Goal: Complete application form: Complete application form

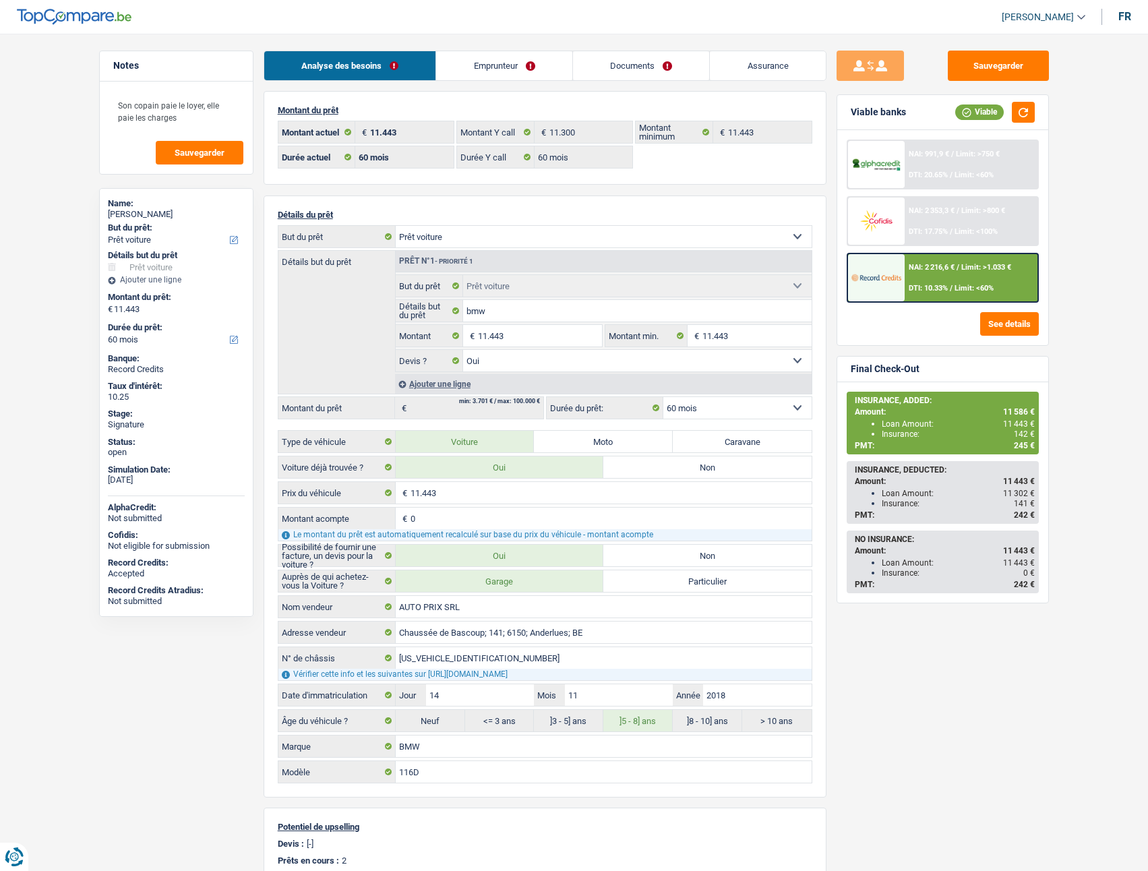
select select "car"
select select "60"
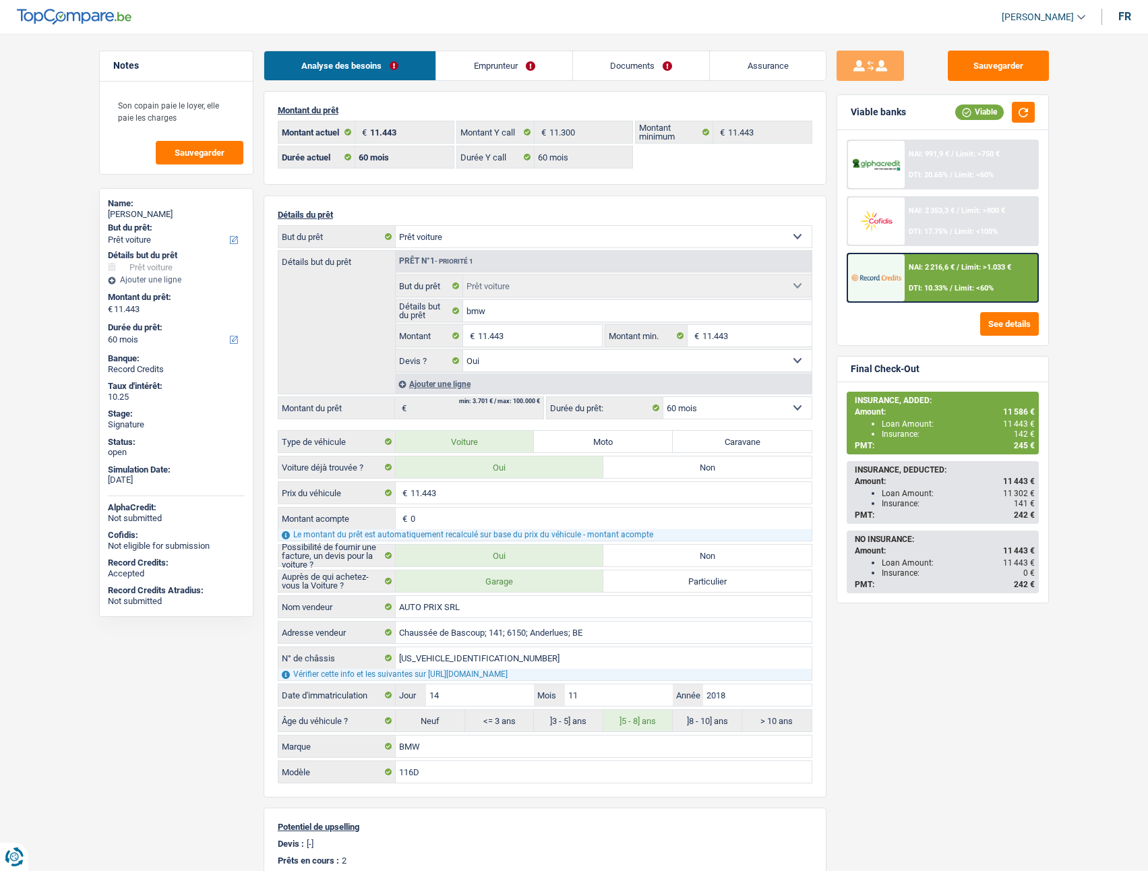
select select "car"
select select "yes"
select select "60"
click at [640, 73] on link "Documents" at bounding box center [641, 65] width 137 height 29
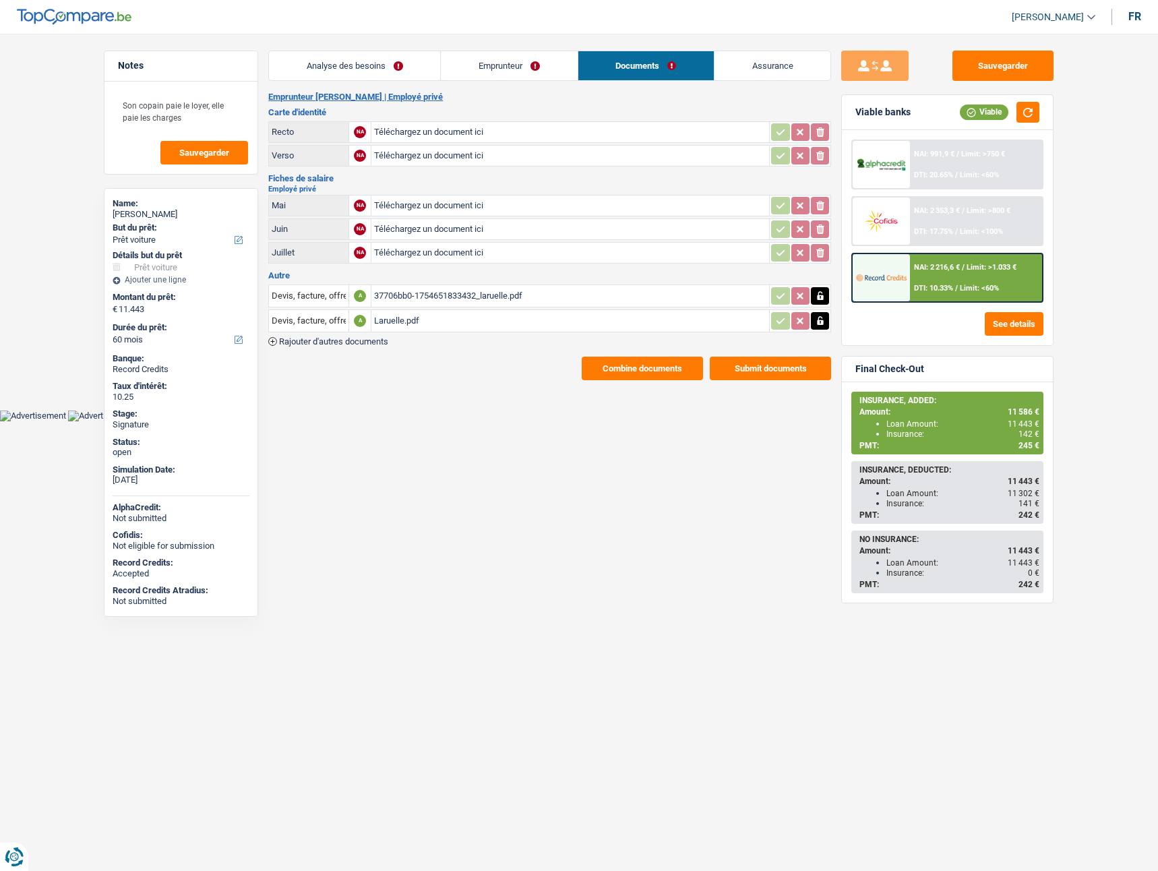
click at [380, 341] on span "Rajouter d'autres documents" at bounding box center [333, 341] width 109 height 9
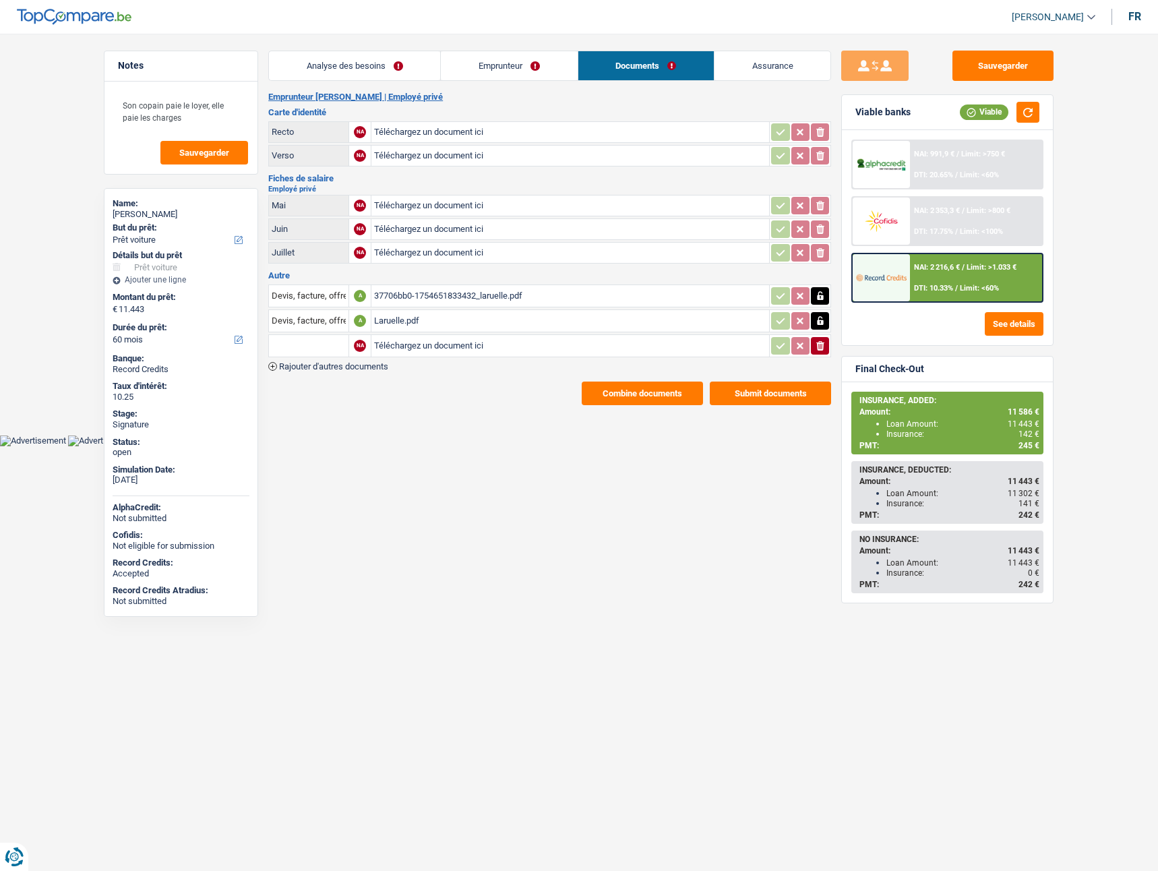
click at [438, 342] on input "Téléchargez un document ici" at bounding box center [570, 346] width 392 height 20
type input "C:\fakepath\Extrait.pdf"
click at [322, 350] on input "text" at bounding box center [309, 346] width 74 height 22
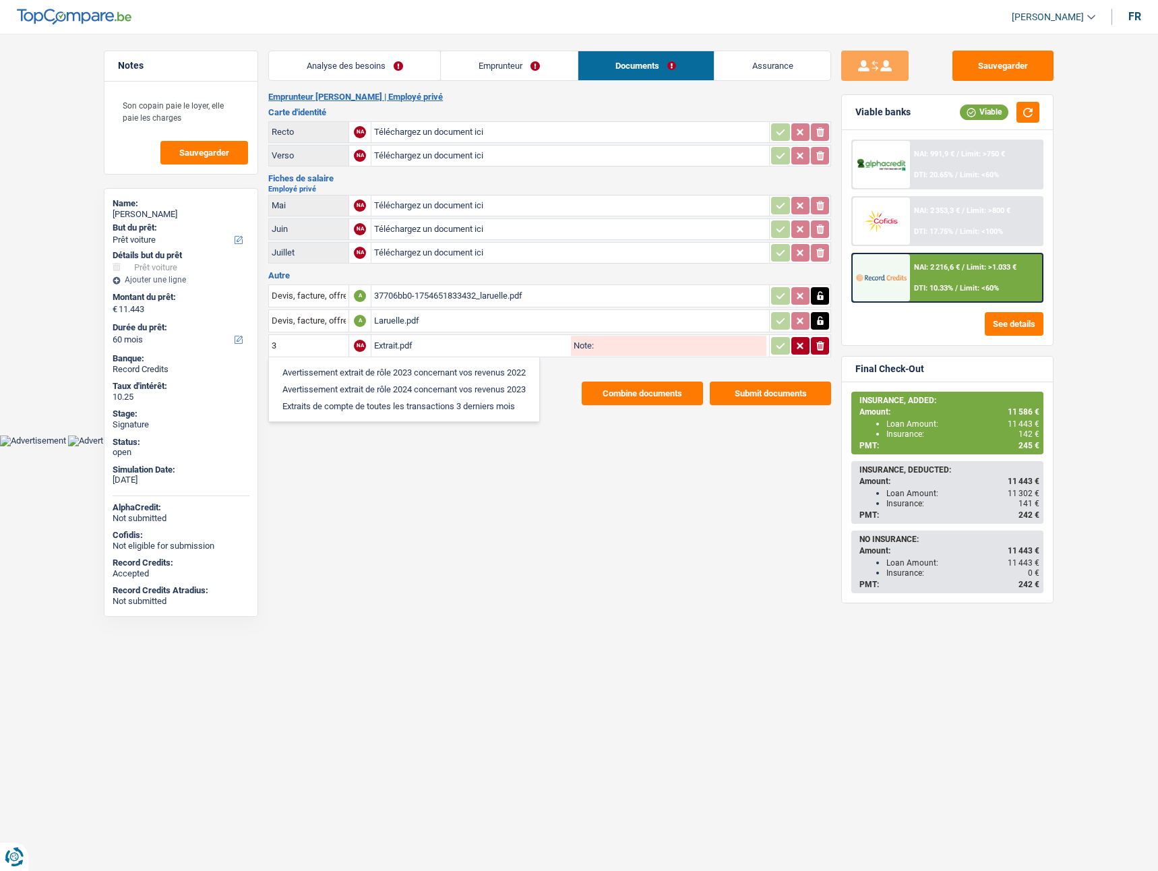
click at [358, 409] on li "Extraits de compte de toutes les transactions 3 derniers mois" at bounding box center [404, 406] width 257 height 17
type input "Extraits de compte de toutes les transactions 3 derniers mois"
click at [776, 344] on icon "button" at bounding box center [780, 345] width 11 height 13
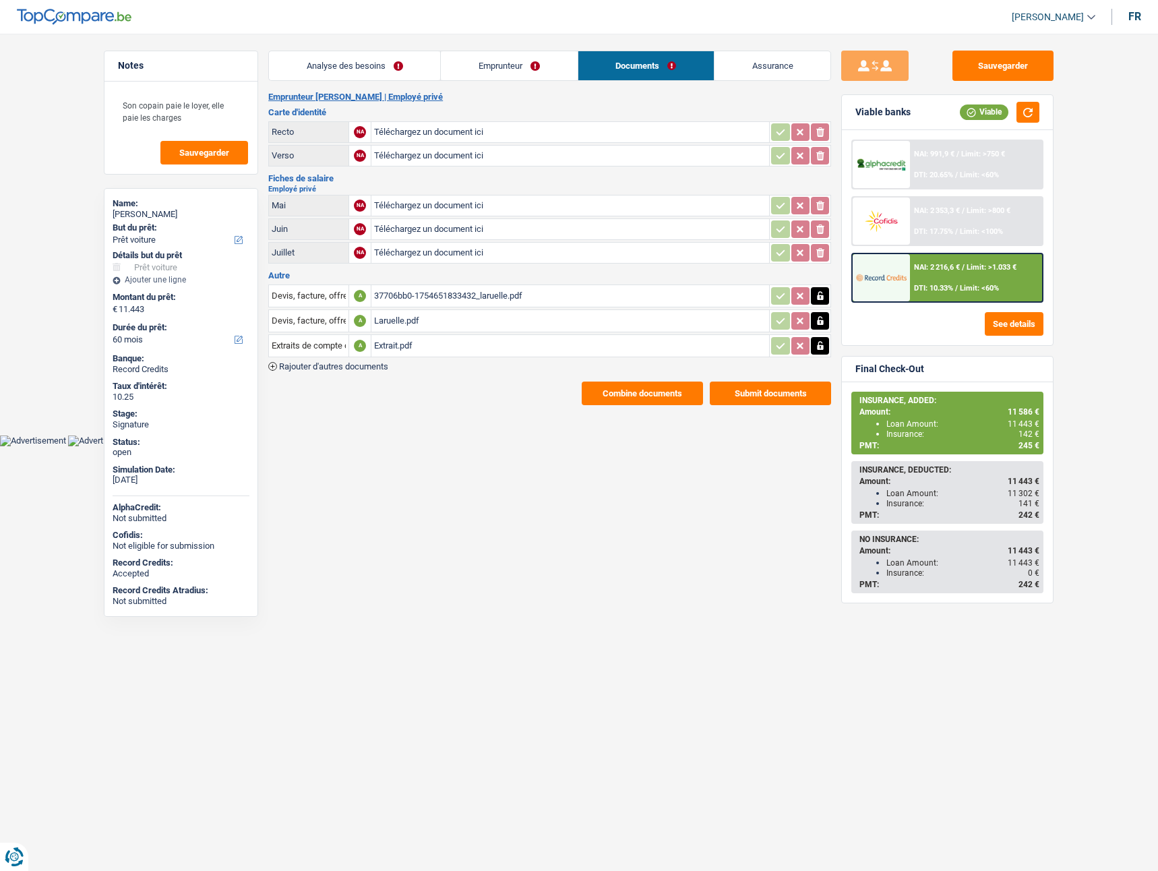
click at [398, 293] on div "37706bb0-1754651833432_laruelle.pdf" at bounding box center [570, 296] width 392 height 20
click at [331, 368] on span "Rajouter d'autres documents" at bounding box center [333, 366] width 109 height 9
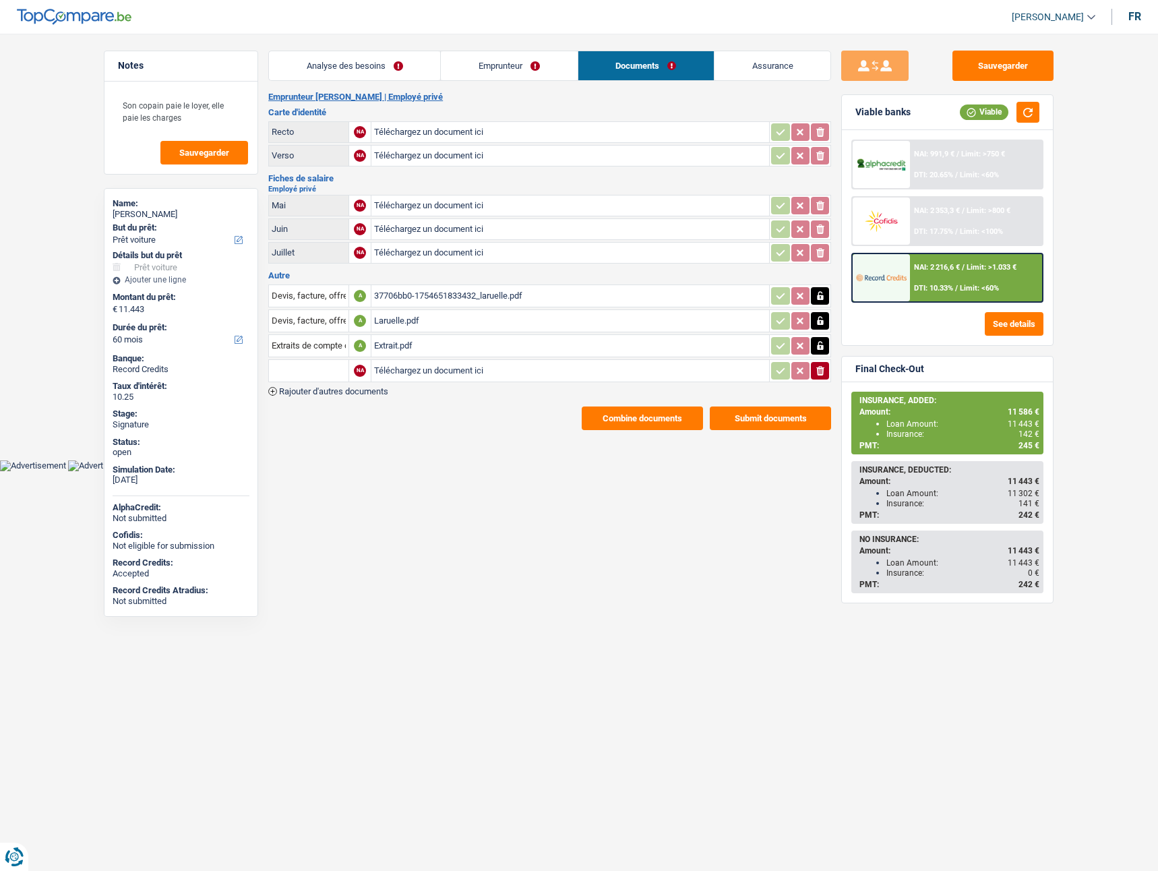
click at [458, 369] on input "Téléchargez un document ici" at bounding box center [570, 371] width 392 height 20
type input "C:\fakepath\ID & CB.pdf"
click at [328, 374] on input "text" at bounding box center [309, 371] width 74 height 22
type input "c"
click at [298, 401] on li "Carte bancaire" at bounding box center [345, 397] width 138 height 17
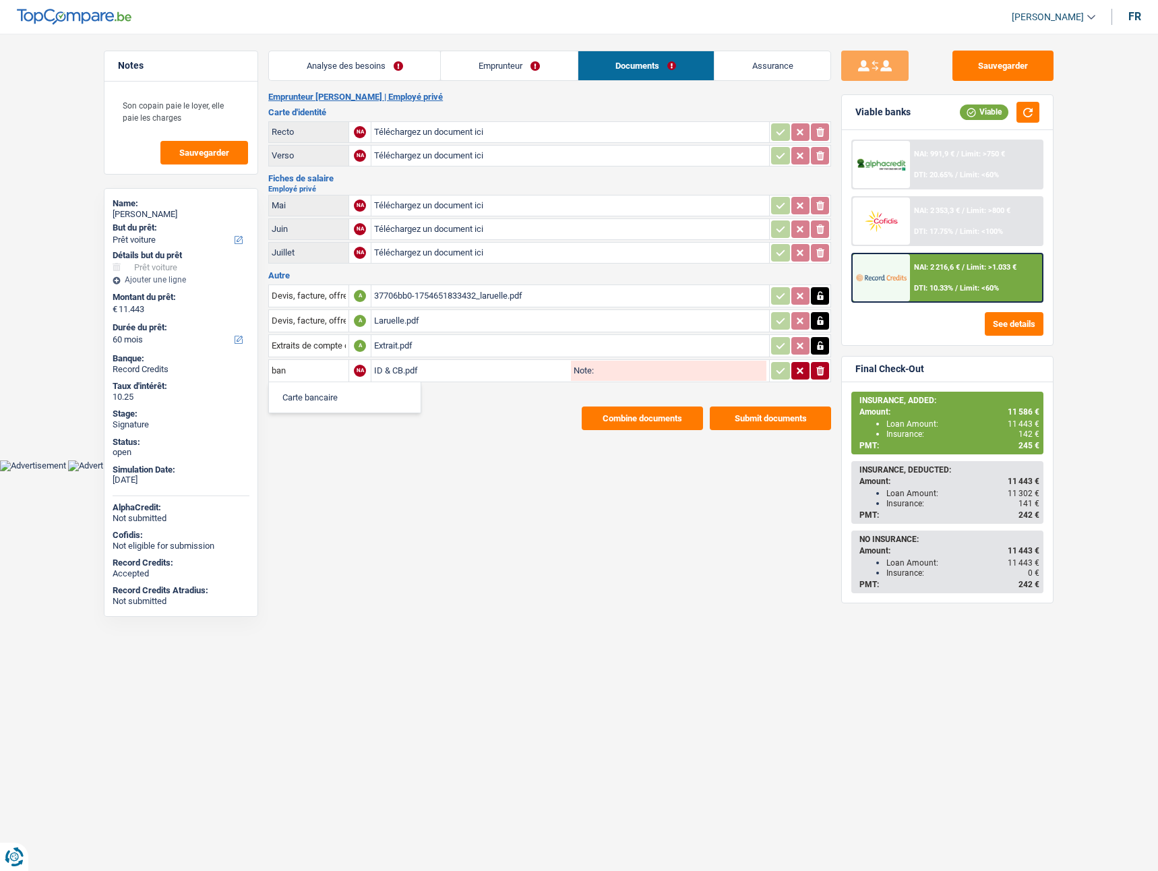
type input "Carte bancaire"
click at [781, 372] on icon "button" at bounding box center [780, 370] width 11 height 13
click at [1010, 67] on button "Sauvegarder" at bounding box center [1002, 66] width 101 height 30
click at [635, 421] on button "Combine documents" at bounding box center [642, 418] width 121 height 24
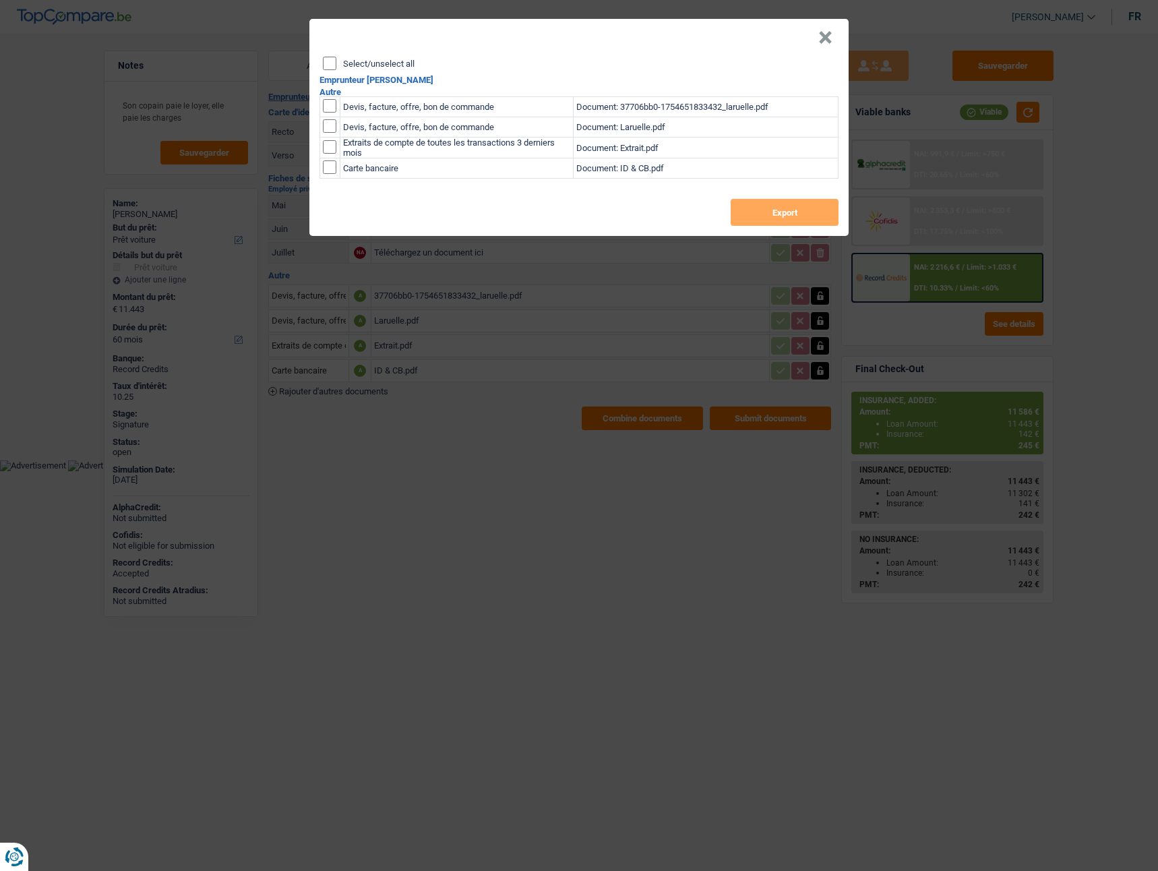
click at [336, 63] on input "Select/unselect all" at bounding box center [329, 63] width 13 height 13
checkbox input "true"
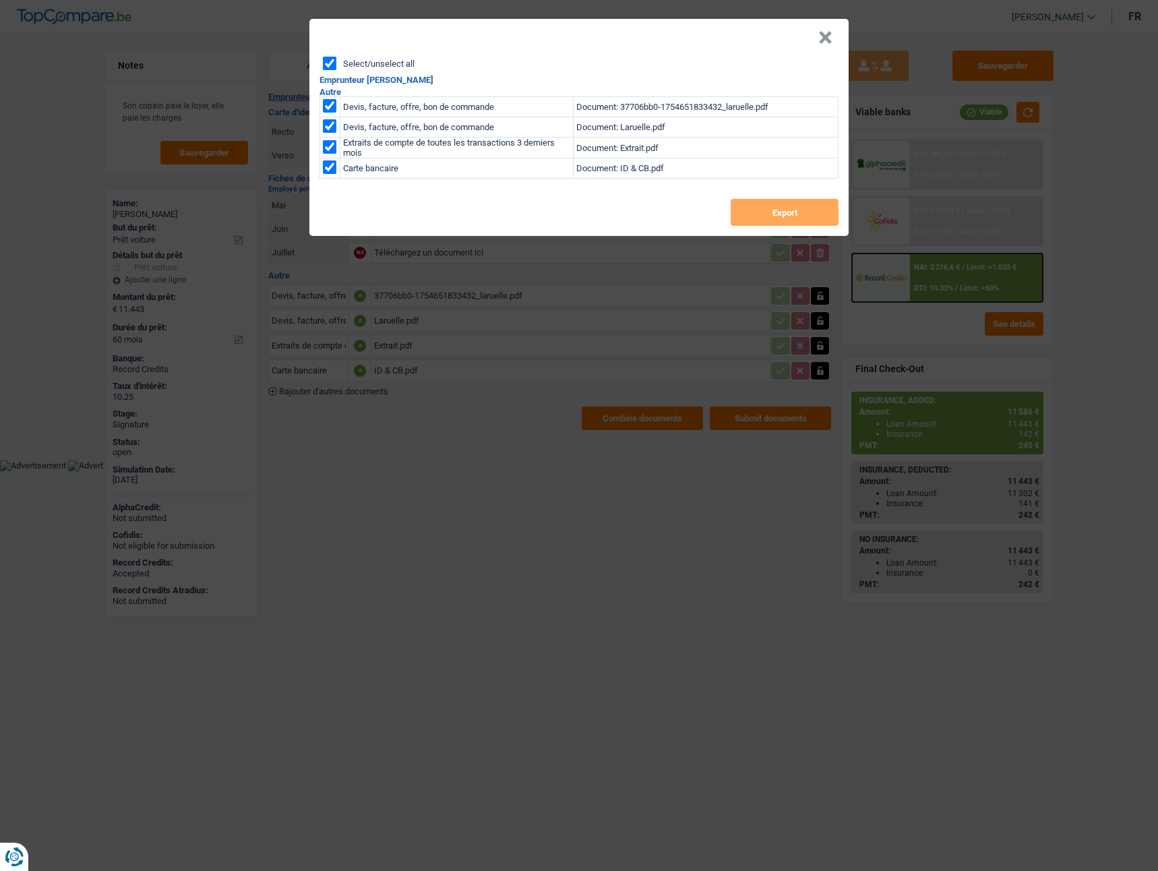
checkbox input "true"
click at [736, 206] on button "Export" at bounding box center [785, 212] width 108 height 27
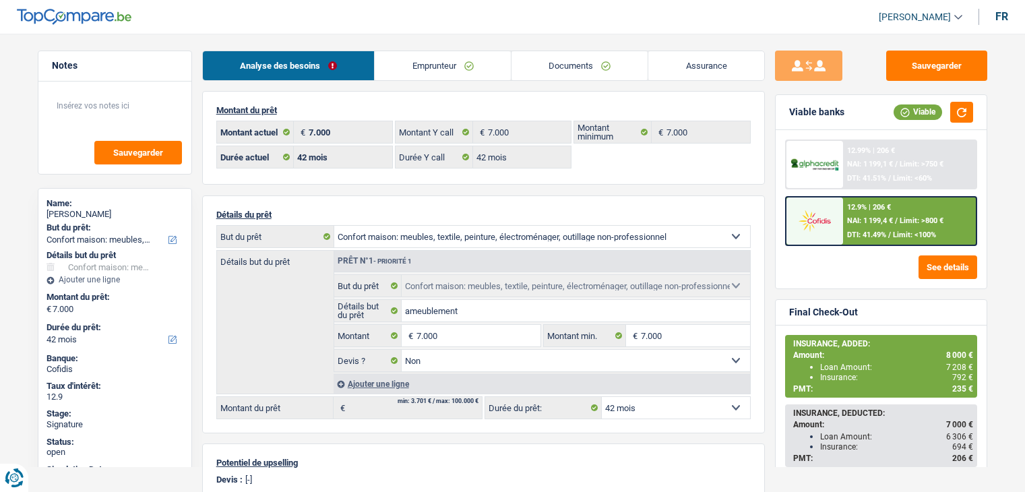
select select "household"
select select "42"
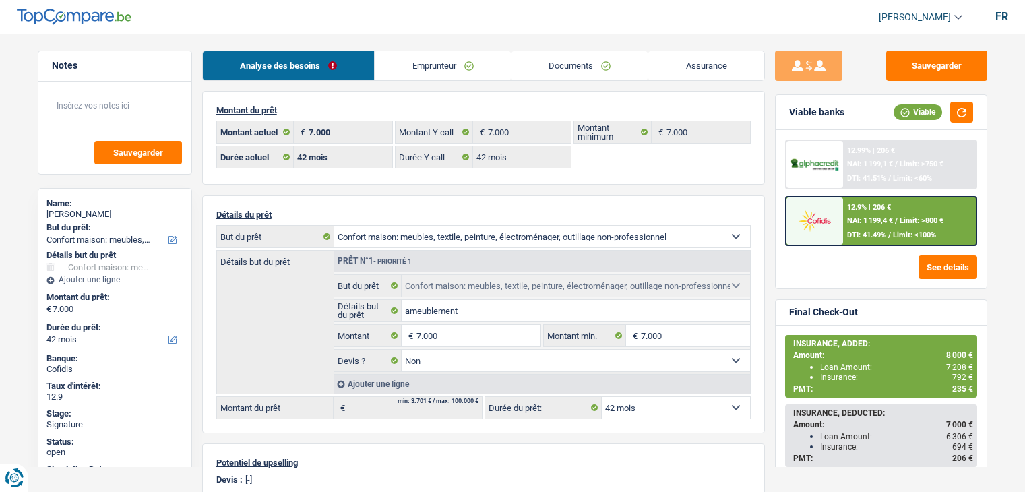
select select "household"
select select "false"
select select "42"
click at [589, 73] on link "Documents" at bounding box center [580, 65] width 137 height 29
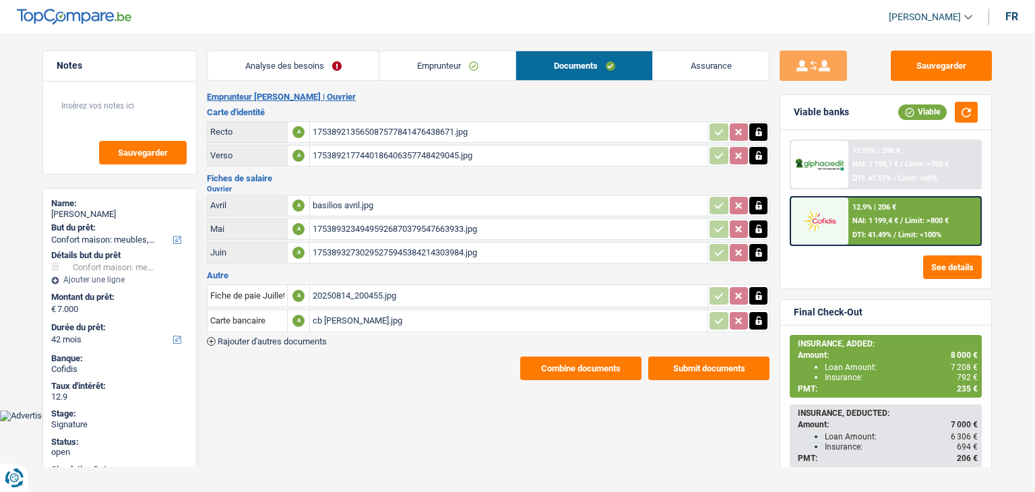
click at [364, 251] on div "17538932730295275945384214303984.jpg" at bounding box center [509, 253] width 392 height 20
click at [350, 294] on div "20250814_200455.jpg" at bounding box center [509, 296] width 392 height 20
click at [342, 288] on div "20250814_200455.jpg" at bounding box center [509, 296] width 392 height 20
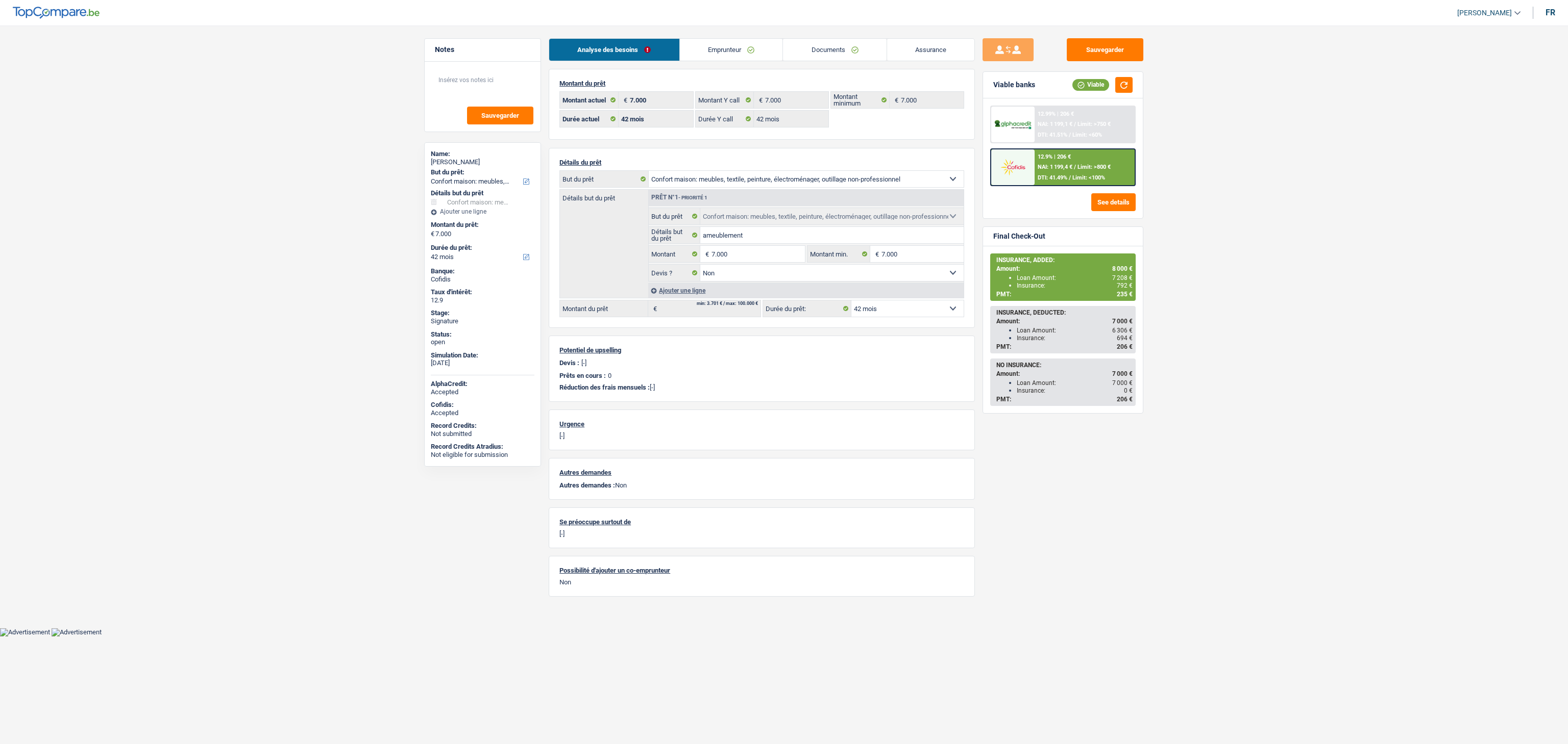
select select "household"
select select "42"
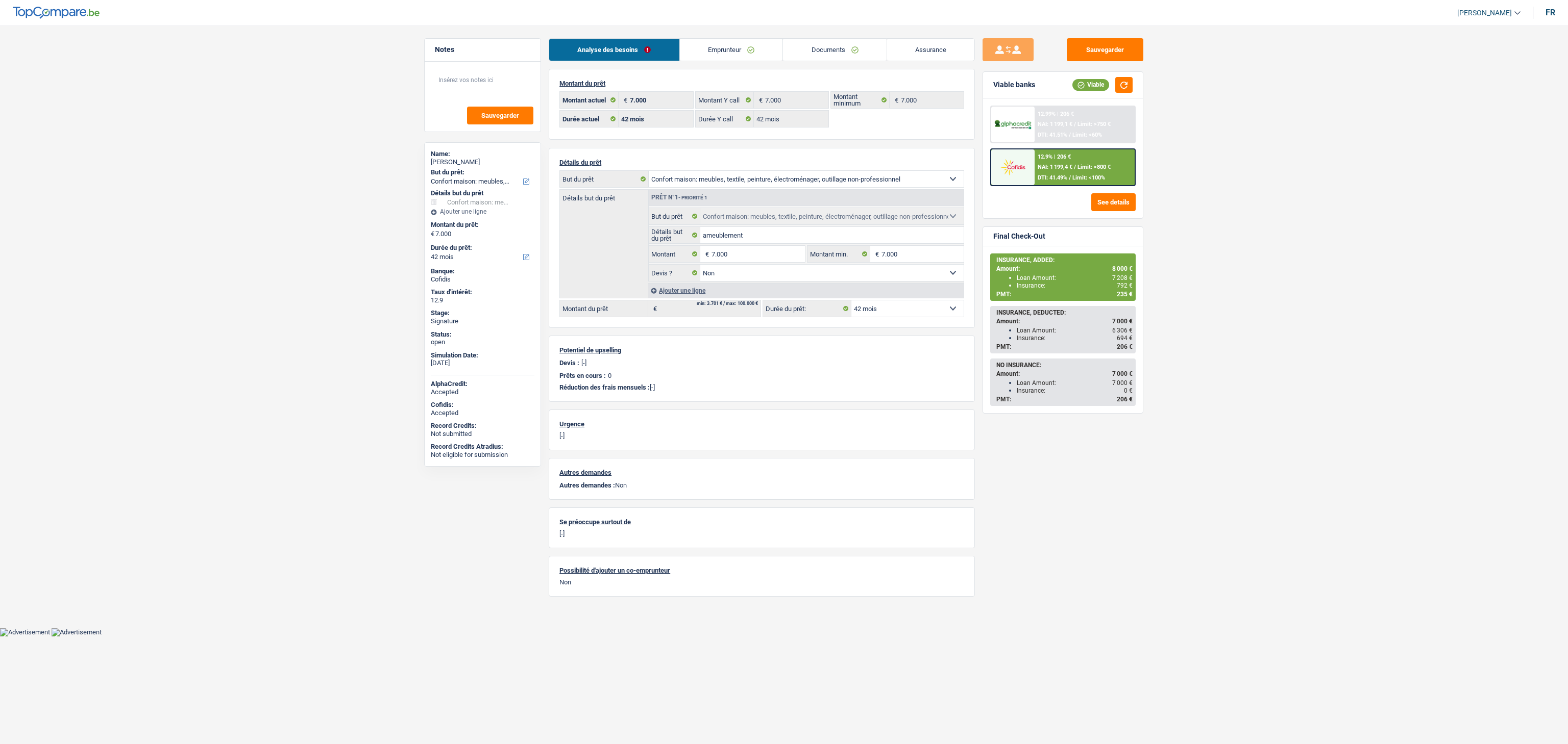
select select "household"
select select "false"
select select "42"
click at [829, 51] on link "Documents" at bounding box center [834, 49] width 104 height 22
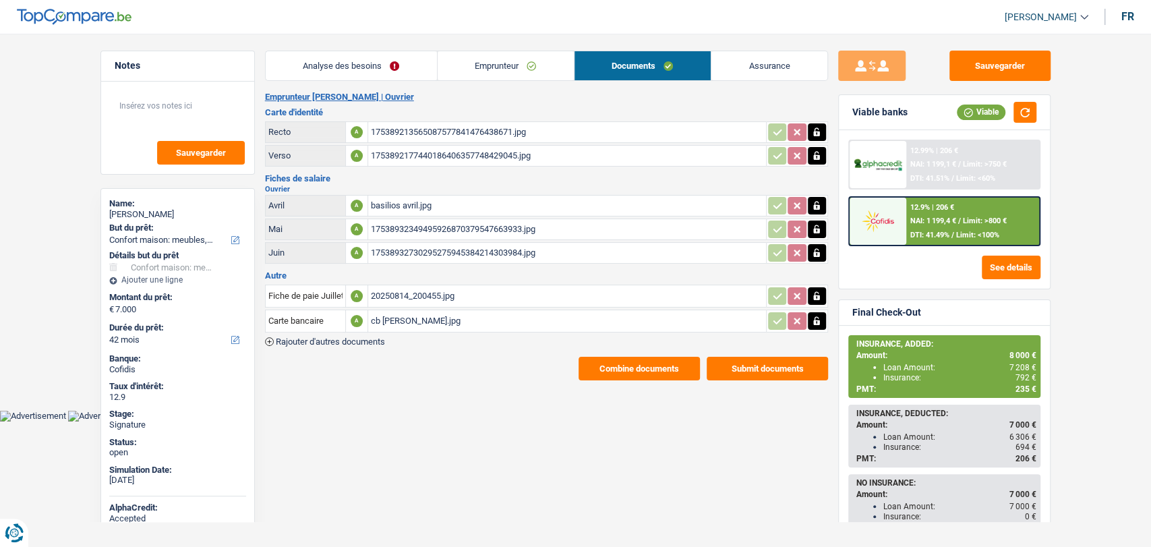
click at [624, 357] on button "Combine documents" at bounding box center [638, 369] width 121 height 24
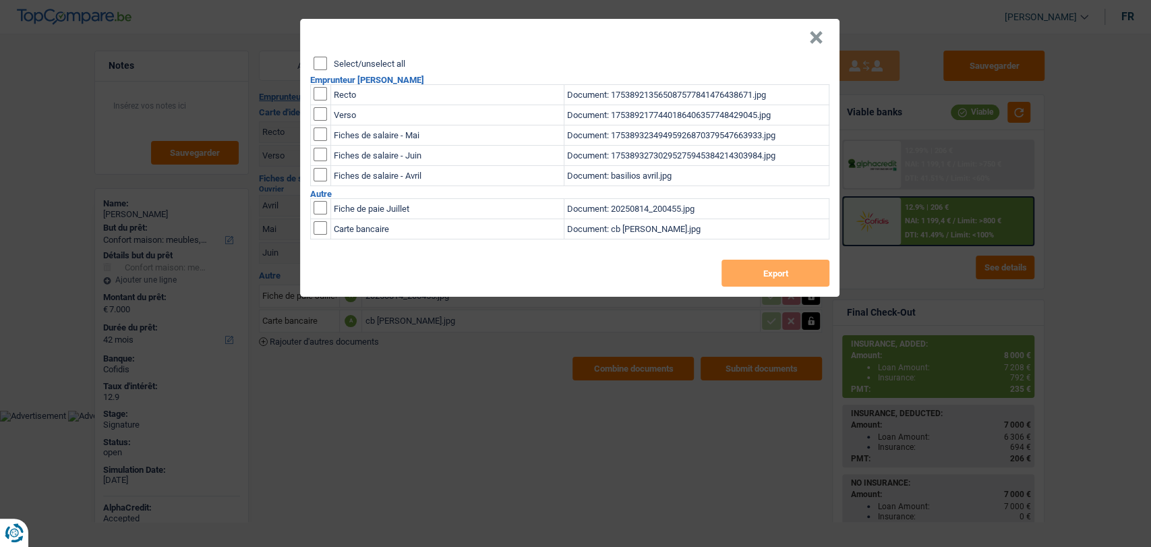
click at [319, 89] on input "checkbox" at bounding box center [319, 93] width 13 height 13
checkbox input "true"
click at [321, 100] on input "checkbox" at bounding box center [319, 93] width 13 height 13
checkbox input "true"
click at [776, 277] on button "Export" at bounding box center [775, 272] width 108 height 27
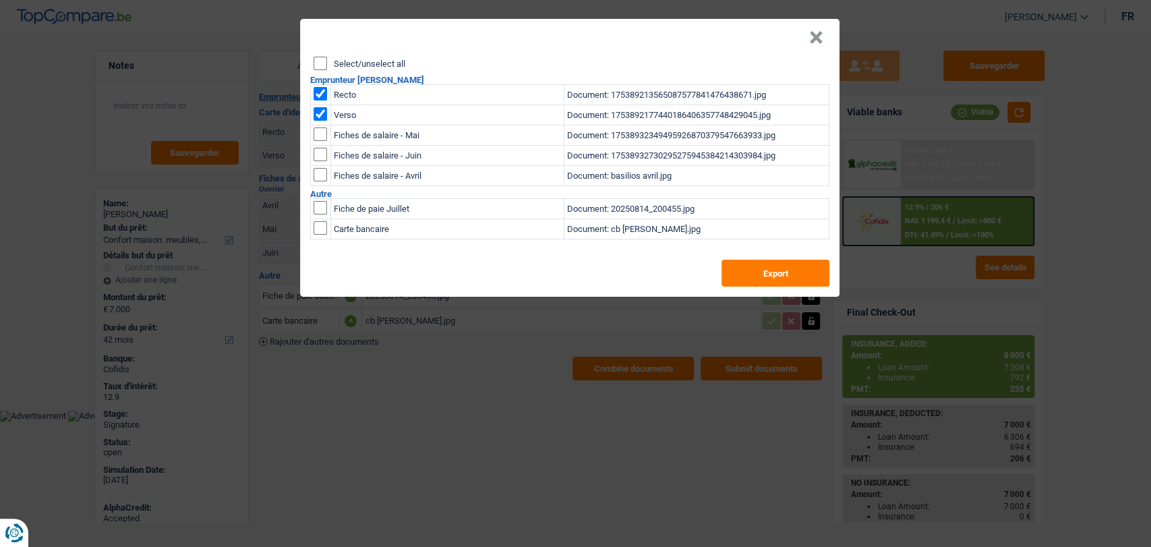
click at [578, 410] on div "× Select/unselect all Emprunteur Basilios Theodoridis Recto Document: 175389213…" at bounding box center [575, 273] width 1151 height 547
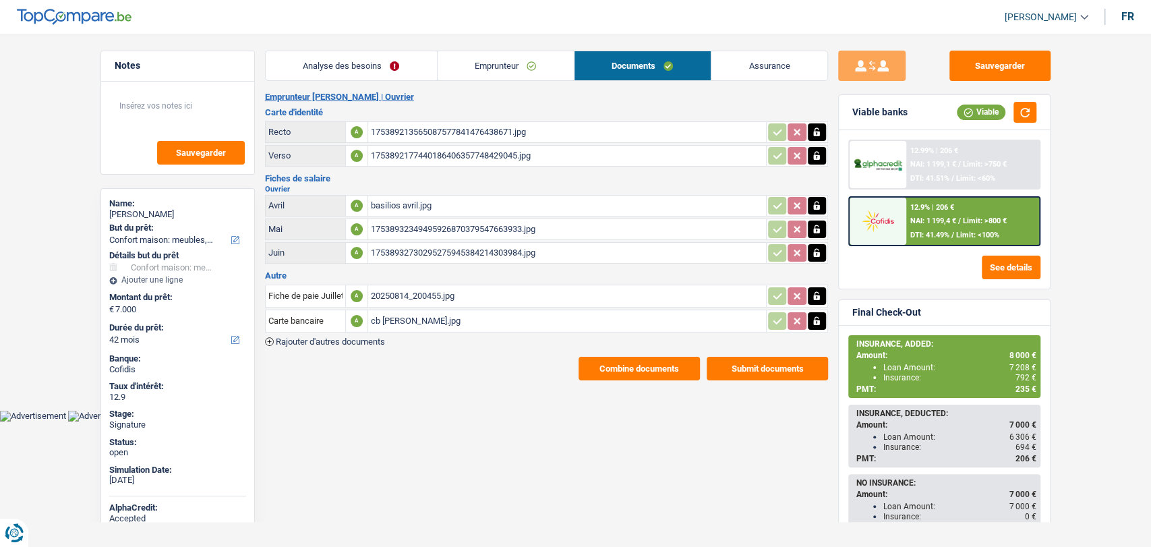
click at [578, 410] on body "Vous avez le contrôle de vos données Nous utilisons des cookies, tout comme nos…" at bounding box center [575, 220] width 1151 height 401
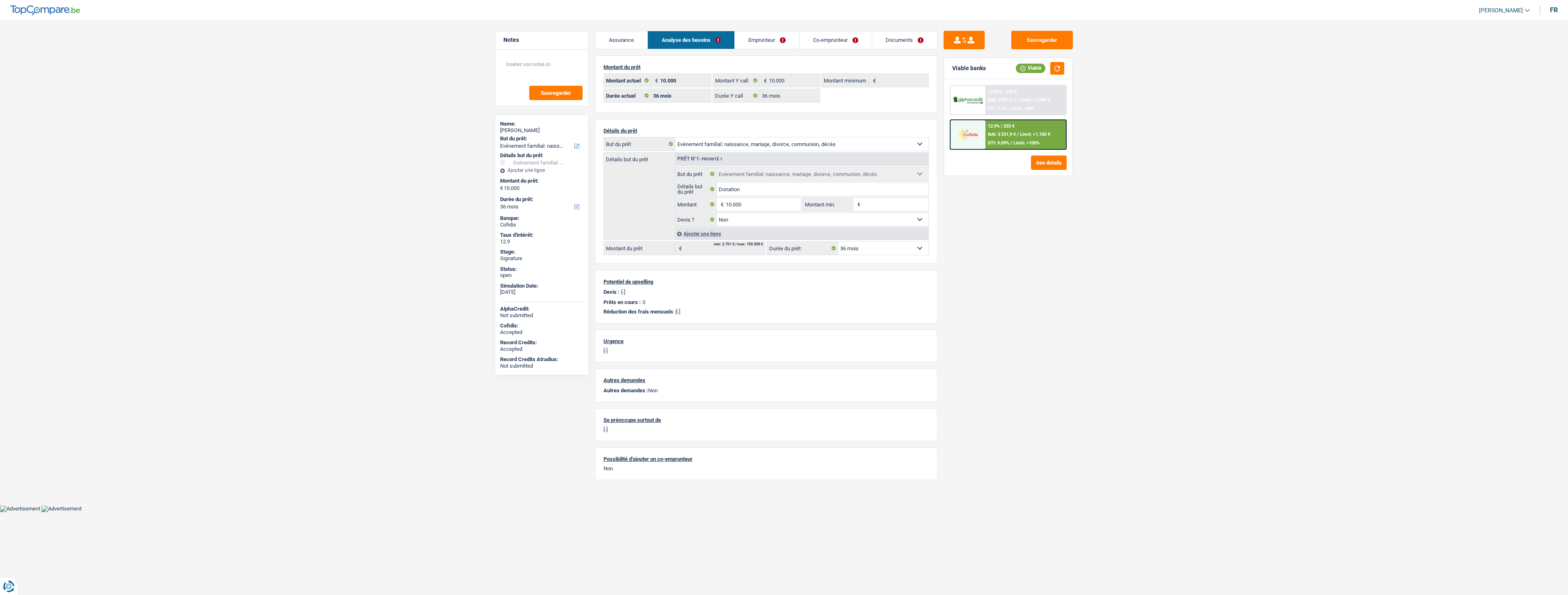
select select "familyEvent"
select select "36"
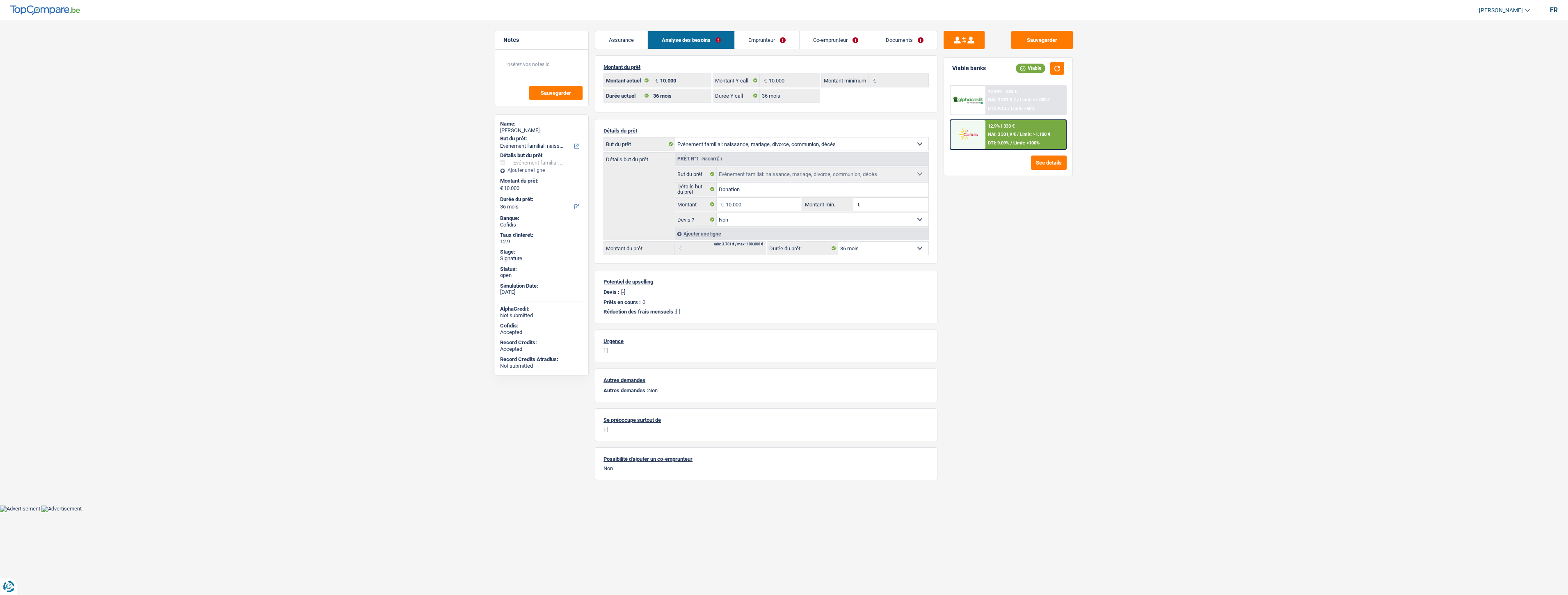
select select "familyEvent"
select select "false"
select select "36"
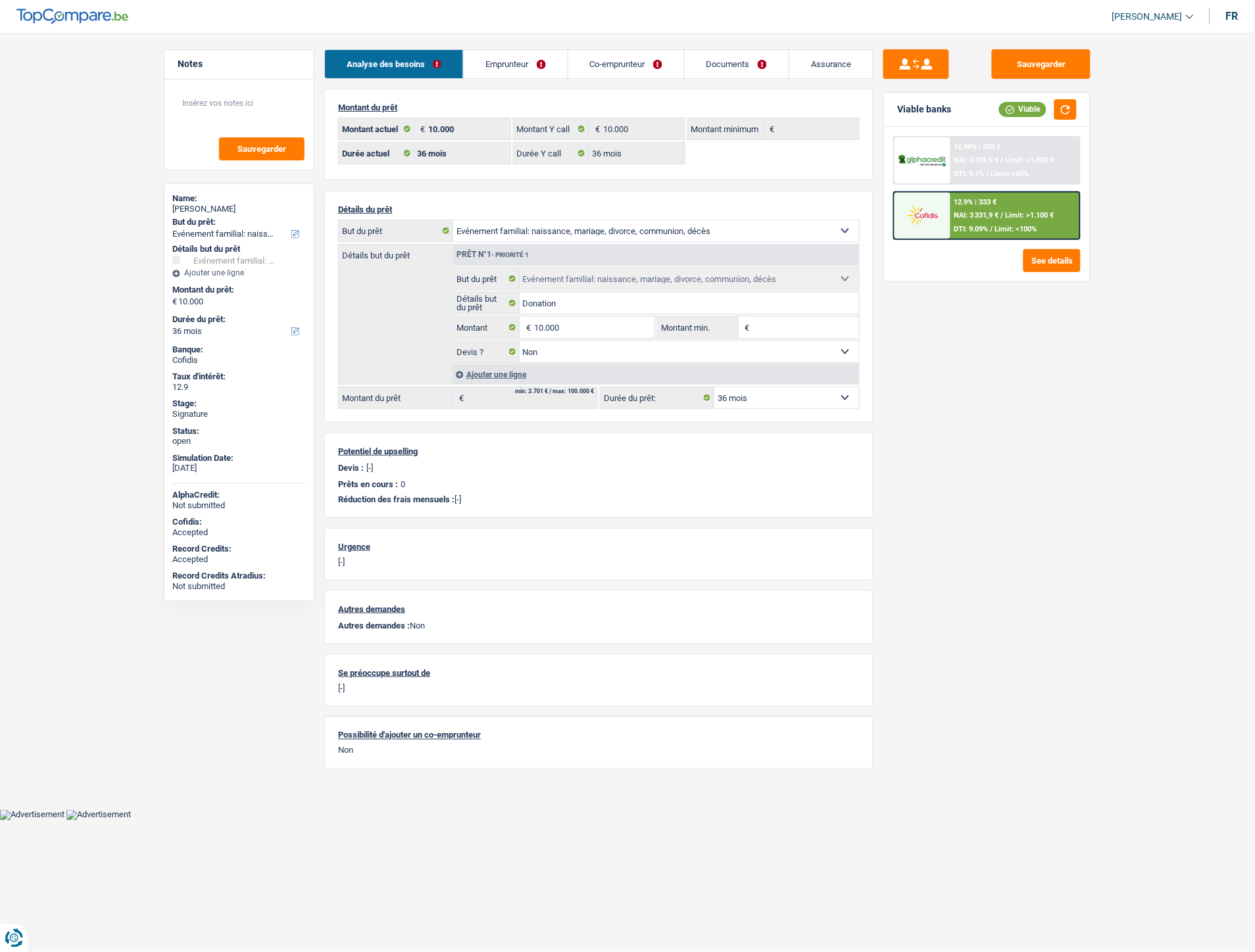
click at [733, 62] on link "Documents" at bounding box center [737, 63] width 103 height 28
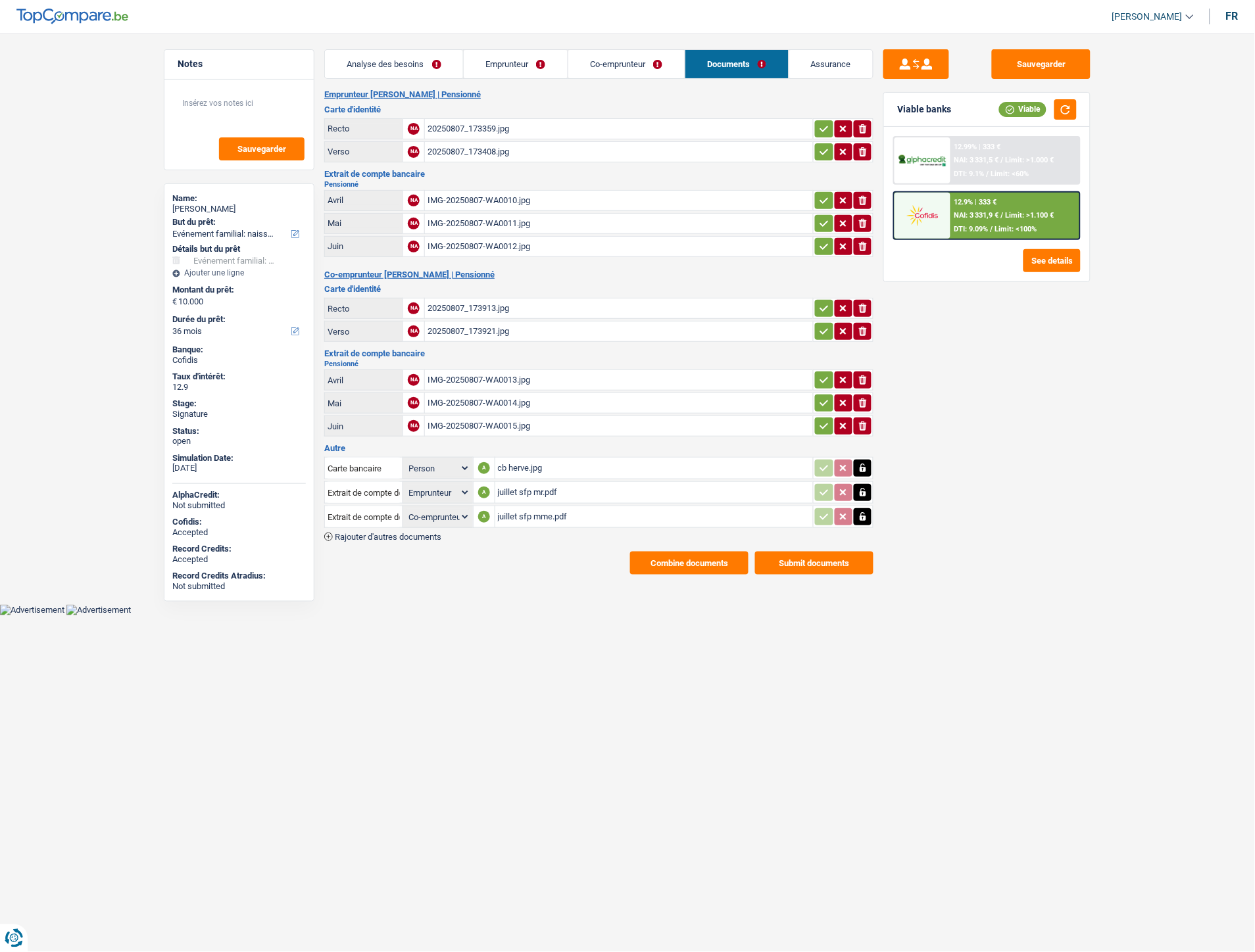
click at [403, 534] on div "Emprunteur Hervé Audiau | Pensionné Carte d'identité Recto NA 20250807_173359.j…" at bounding box center [598, 332] width 549 height 485
click at [403, 533] on span "Rajouter d'autres documents" at bounding box center [387, 536] width 106 height 9
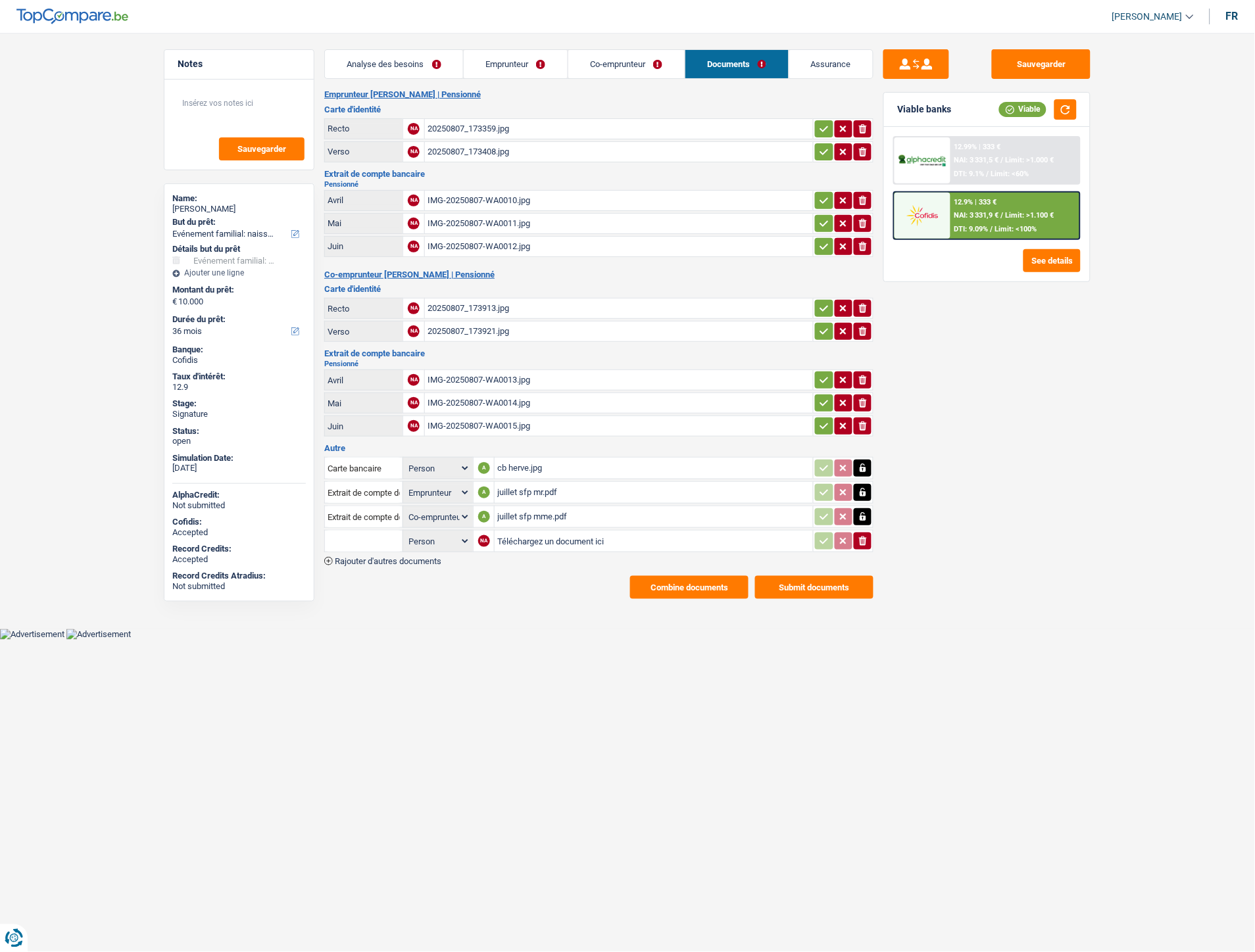
click at [527, 536] on input "Téléchargez un document ici" at bounding box center [654, 541] width 313 height 20
type input "C:\fakepath\Extrait.pdf"
click at [336, 531] on input "text" at bounding box center [364, 541] width 72 height 21
click at [462, 592] on li "Extraits de compte de toutes les transactions 3 derniers mois" at bounding box center [457, 600] width 251 height 17
type input "Extraits de compte de toutes les transactions 3 derniers mois"
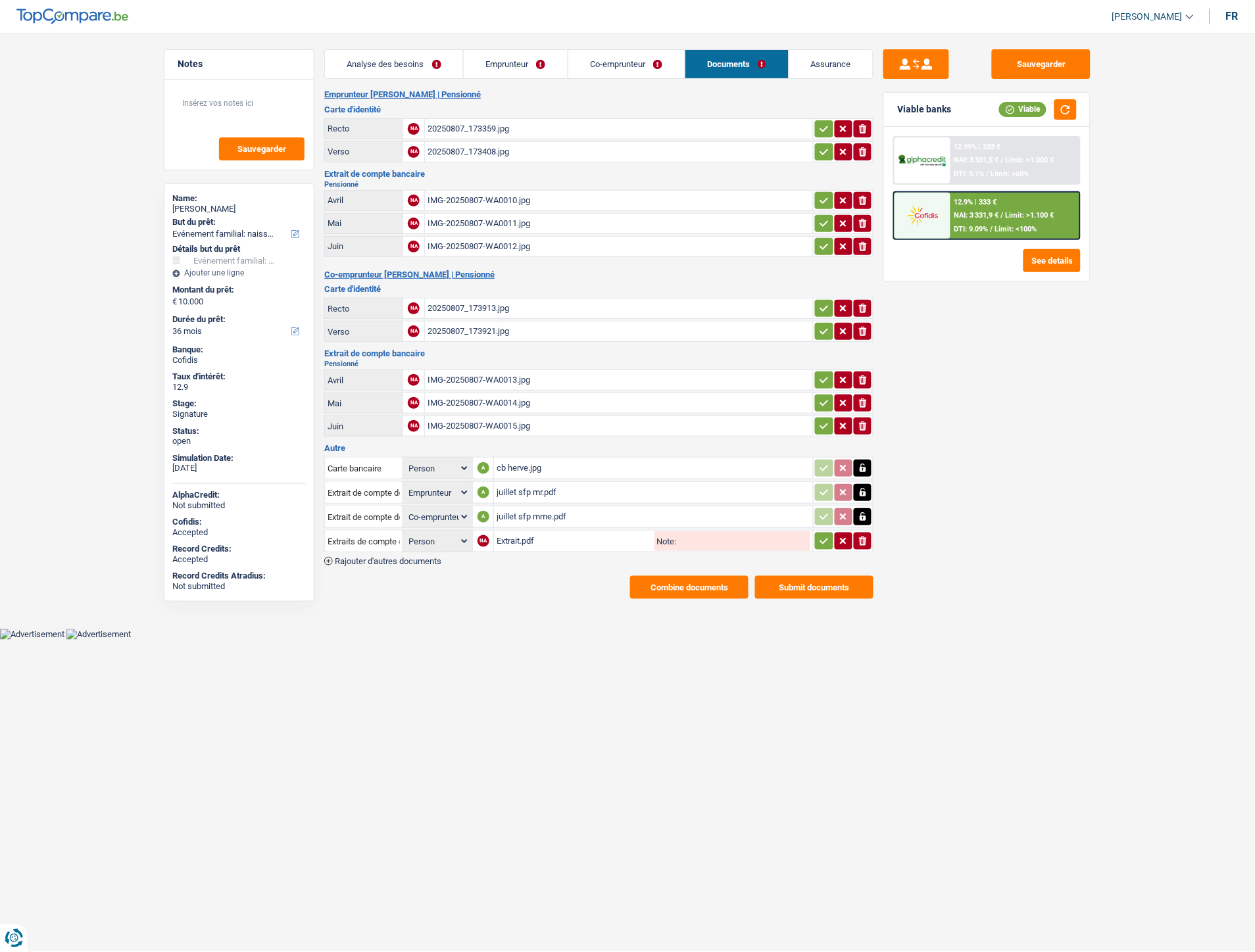
click at [819, 536] on icon "button" at bounding box center [824, 540] width 11 height 13
click at [536, 458] on div "cb herve.jpg" at bounding box center [654, 468] width 313 height 20
click at [390, 559] on div "Emprunteur Hervé Audiau | Pensionné Carte d'identité Recto NA 20250807_173359.j…" at bounding box center [598, 344] width 549 height 509
click at [390, 557] on span "Rajouter d'autres documents" at bounding box center [387, 561] width 106 height 9
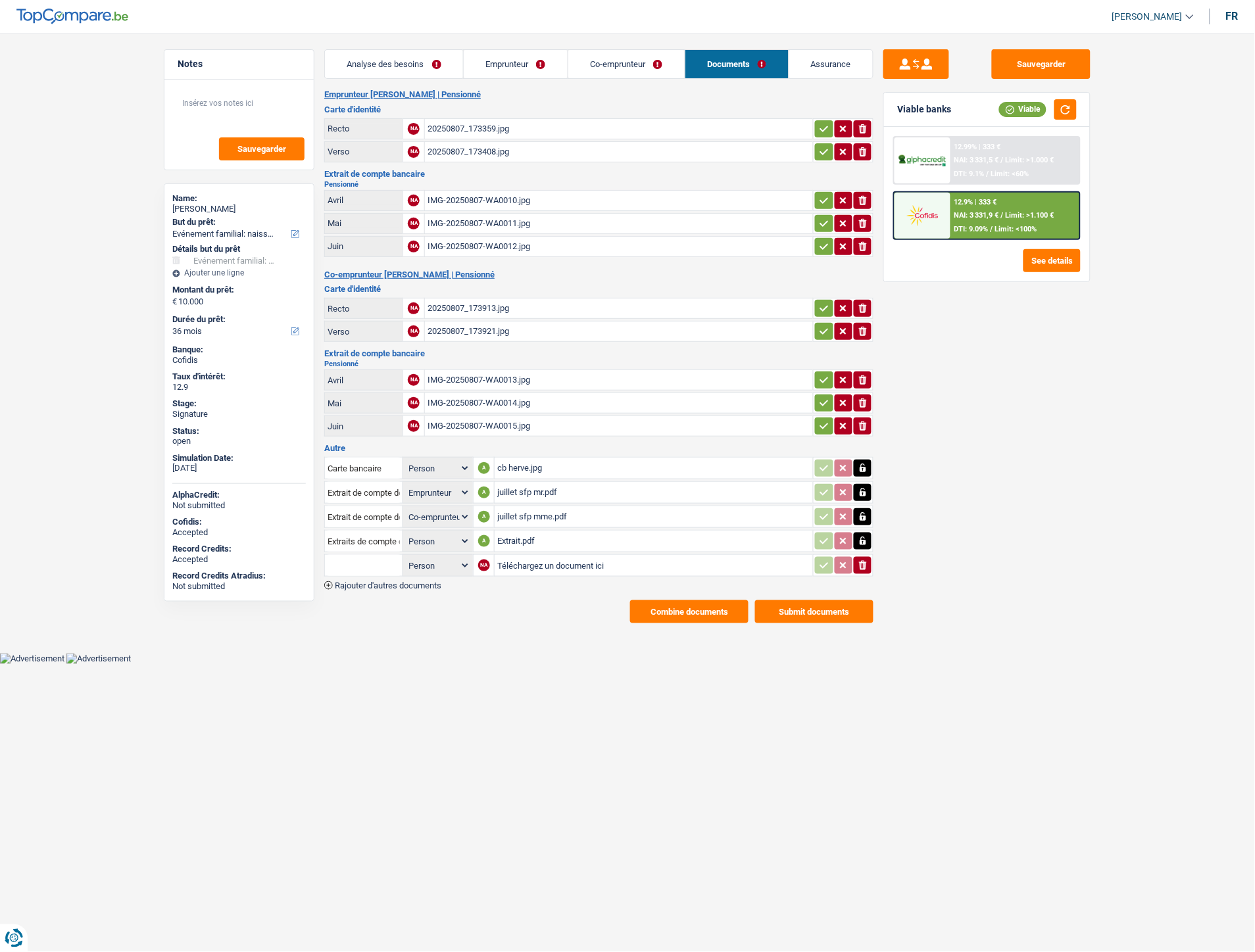
click at [521, 556] on input "Téléchargez un document ici" at bounding box center [654, 566] width 313 height 20
type input "C:\fakepath\WhatsApp Image 2025-08-18 à 18.48.58_bfde0865.jpg"
click at [370, 560] on input "text" at bounding box center [364, 566] width 72 height 21
click at [388, 586] on li "Carte bancaire" at bounding box center [399, 591] width 135 height 17
type input "Carte bancaire"
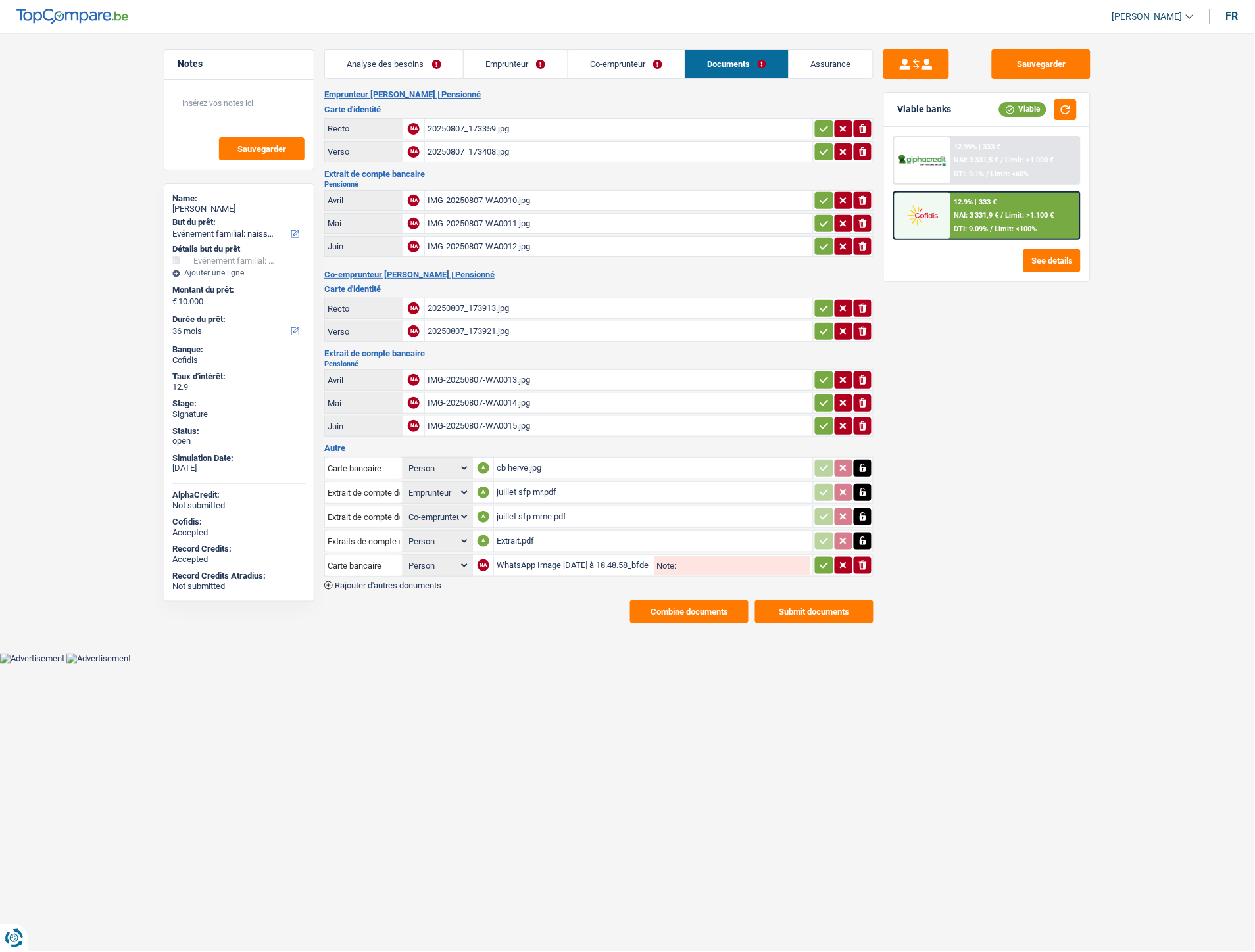
click at [819, 561] on icon "button" at bounding box center [824, 565] width 11 height 13
click at [411, 581] on span "Rajouter d'autres documents" at bounding box center [387, 585] width 106 height 9
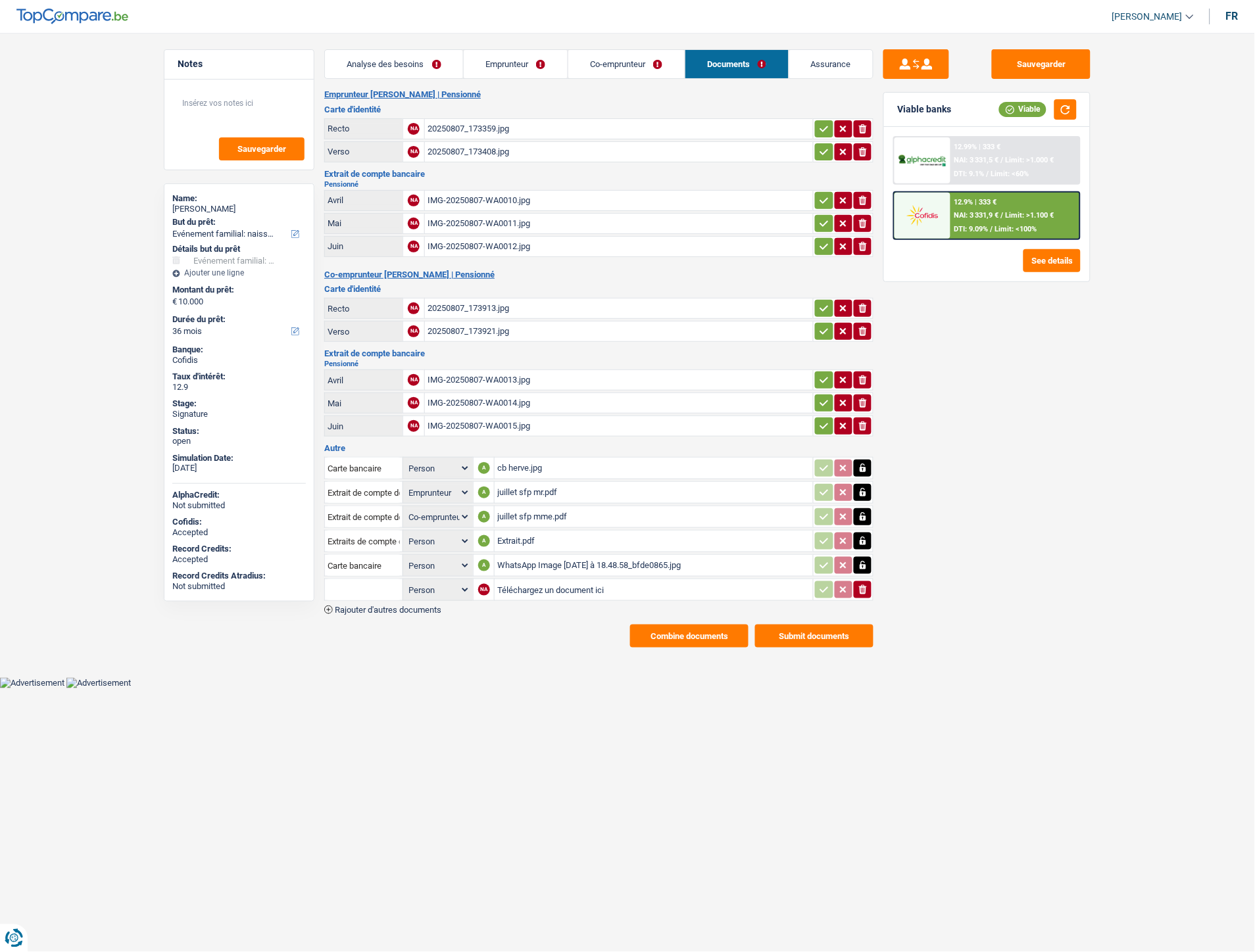
click at [511, 583] on input "Téléchargez un document ici" at bounding box center [654, 589] width 313 height 20
type input "C:\fakepath\WhatsApp Image 2025-08-18 à 18.48.59_3b910bf6.jpg"
click at [357, 579] on input "text" at bounding box center [364, 590] width 72 height 21
drag, startPoint x: 366, startPoint y: 615, endPoint x: 395, endPoint y: 608, distance: 29.8
click at [366, 615] on li "Carte bancaire" at bounding box center [399, 615] width 135 height 17
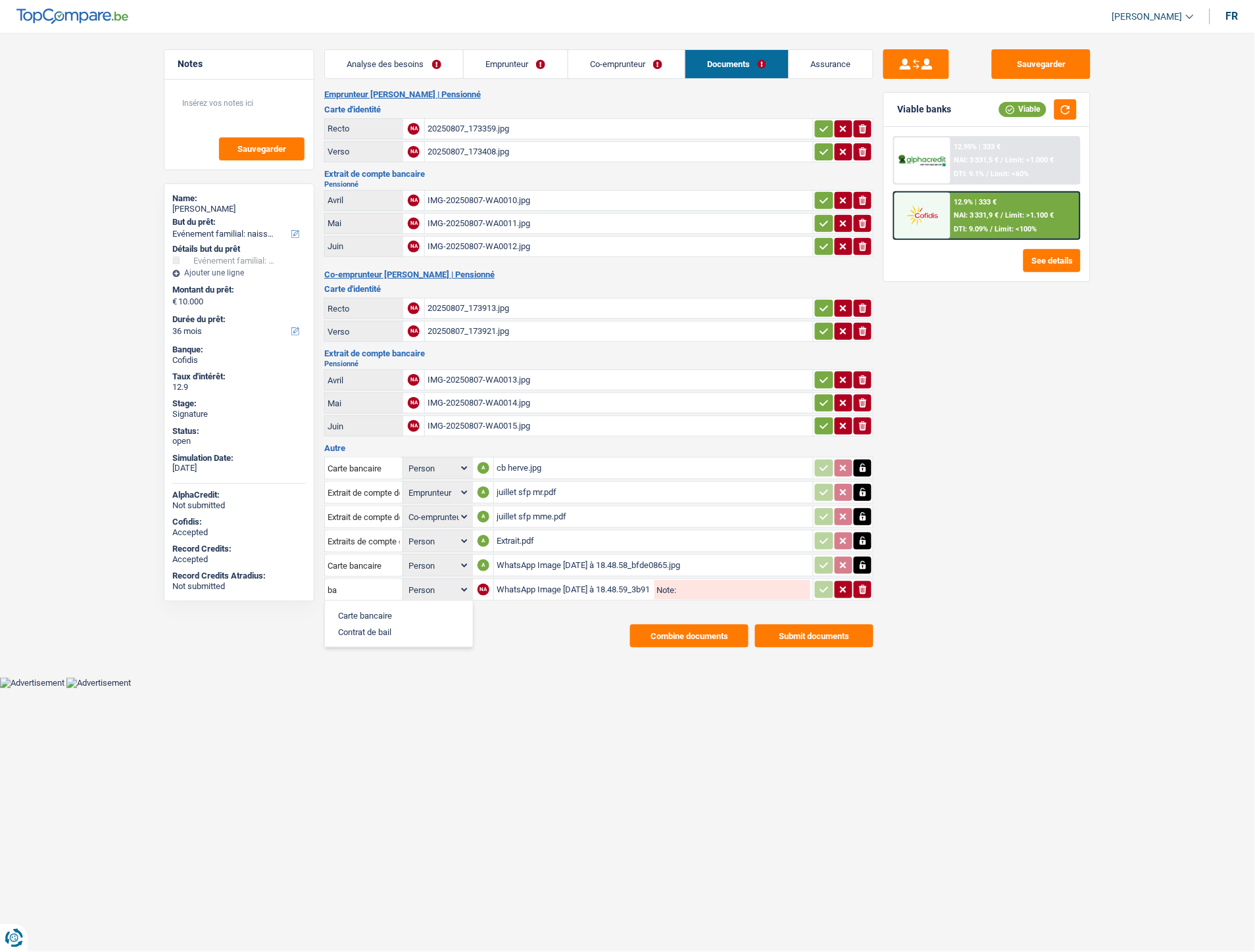
type input "Carte bancaire"
click at [821, 587] on icon "button" at bounding box center [824, 590] width 9 height 6
click at [1044, 61] on button "Sauvegarder" at bounding box center [1040, 64] width 99 height 29
click at [696, 626] on button "Combine documents" at bounding box center [689, 636] width 118 height 23
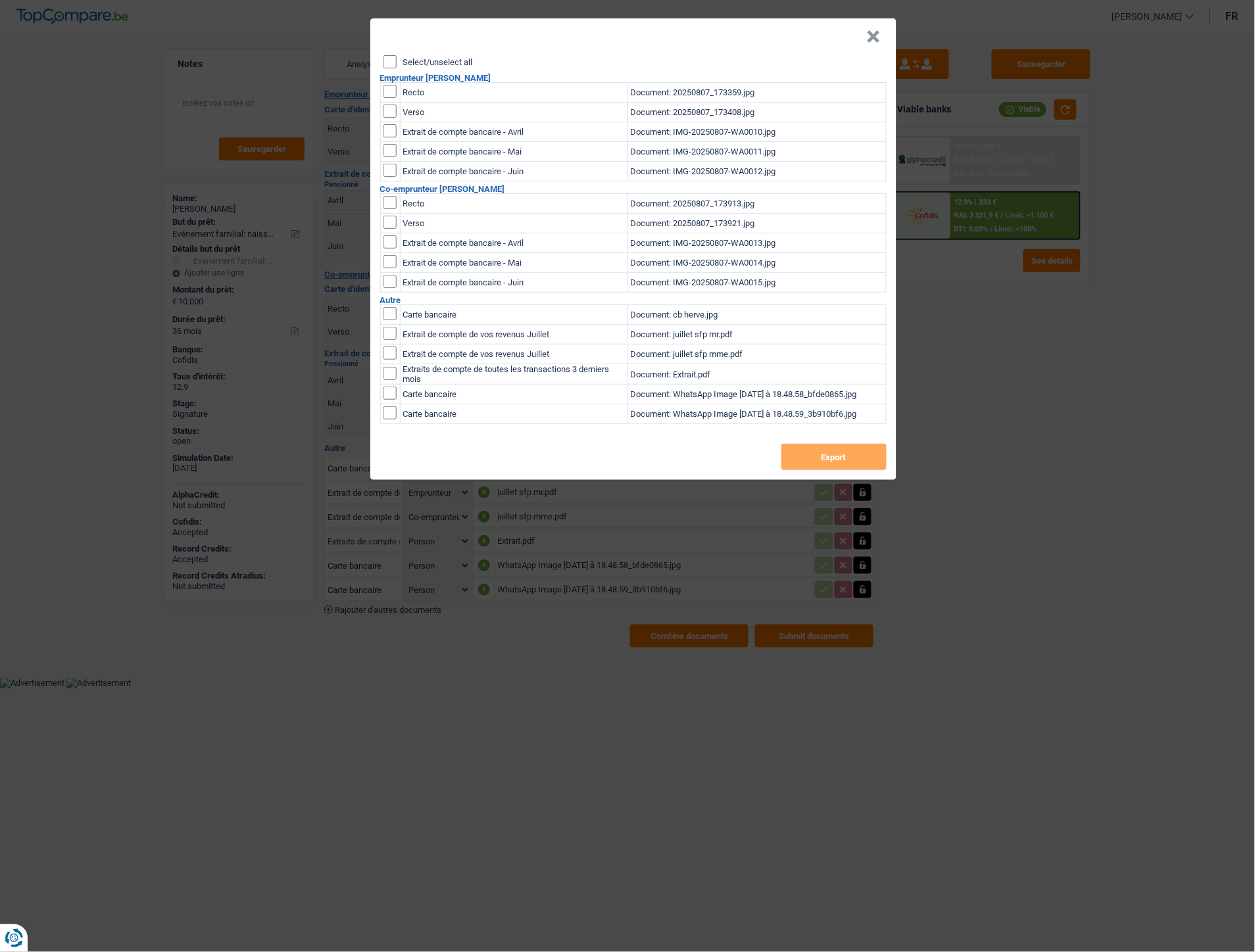
click at [396, 65] on input "Select/unselect all" at bounding box center [389, 61] width 13 height 13
checkbox input "true"
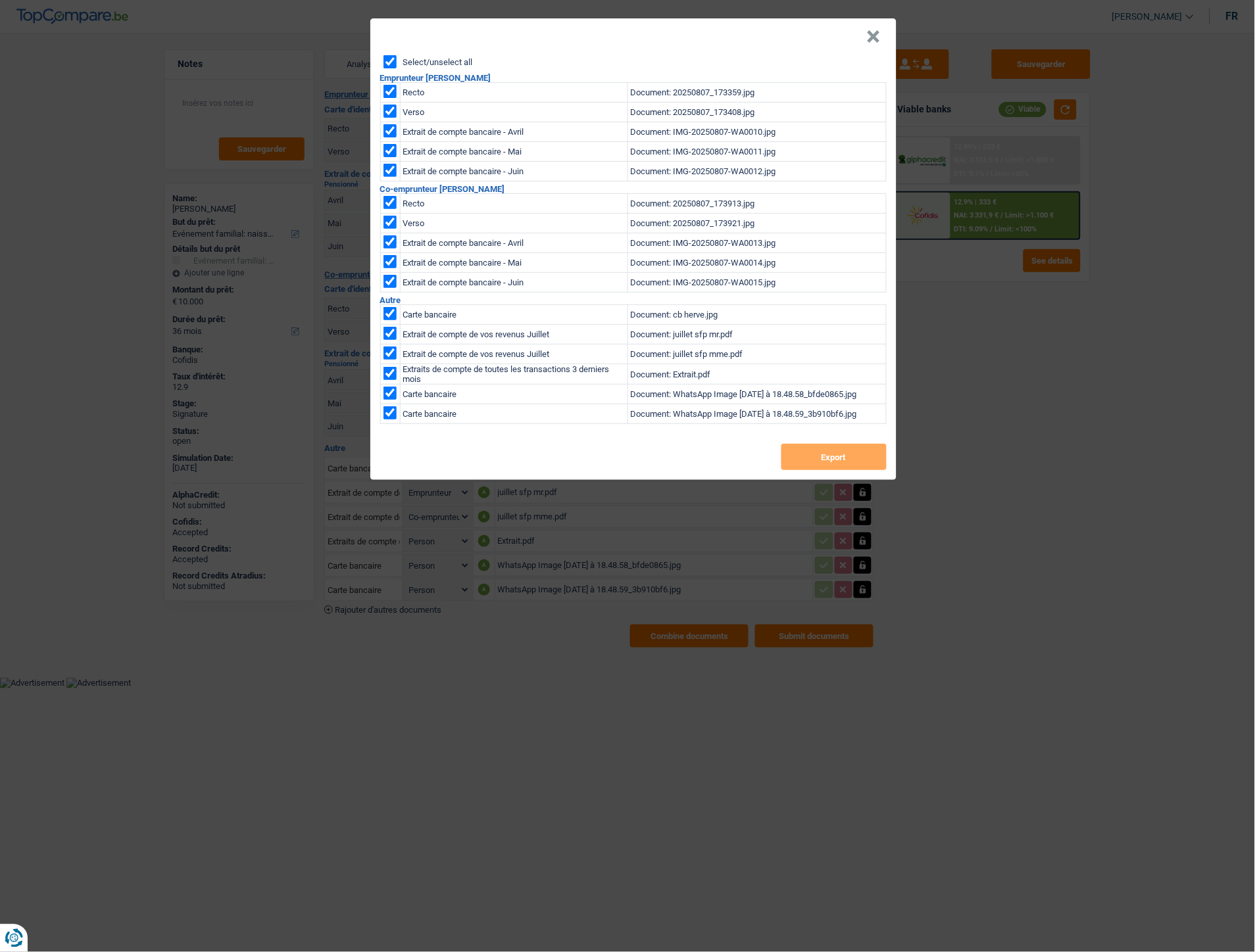
checkbox input "true"
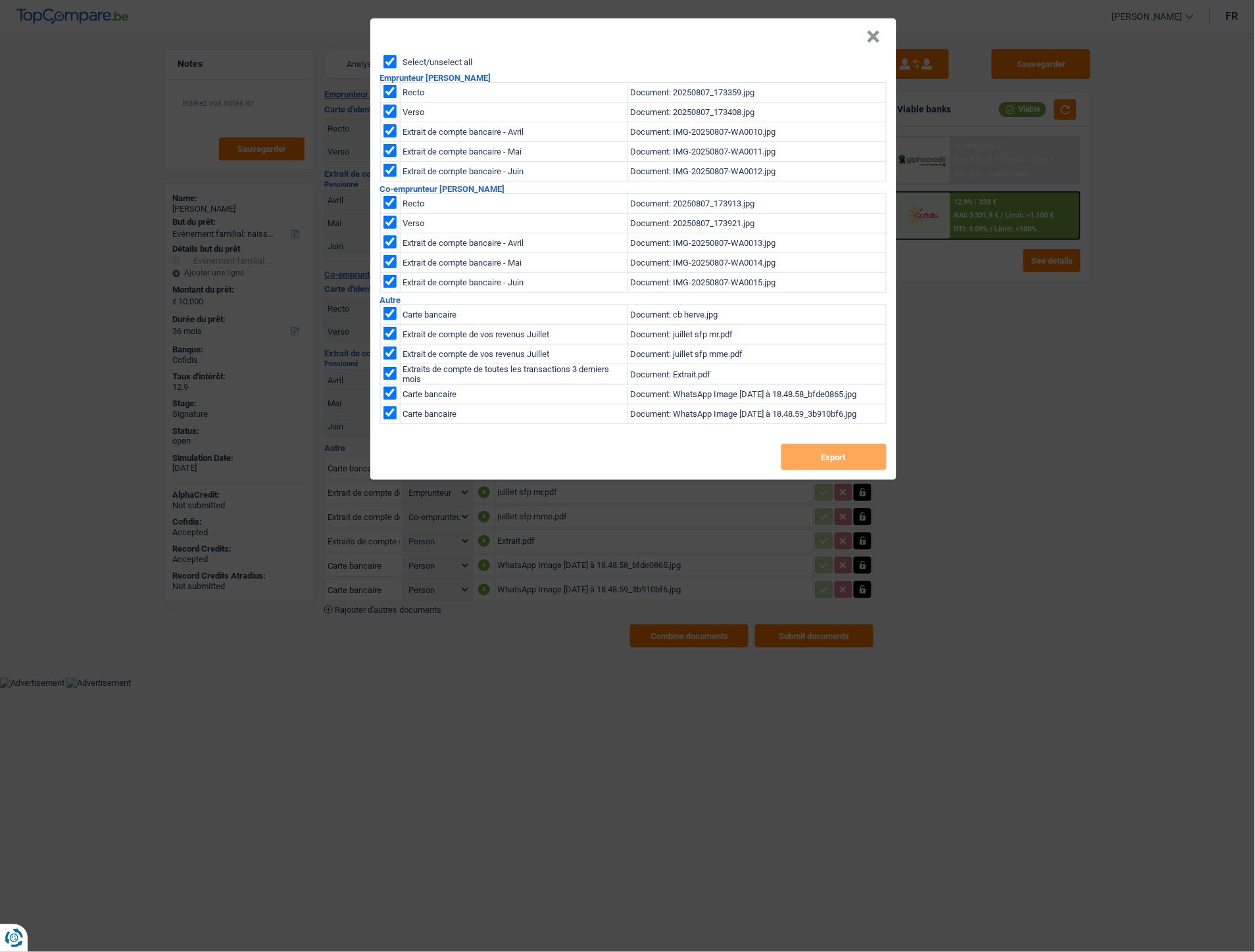
checkbox input "true"
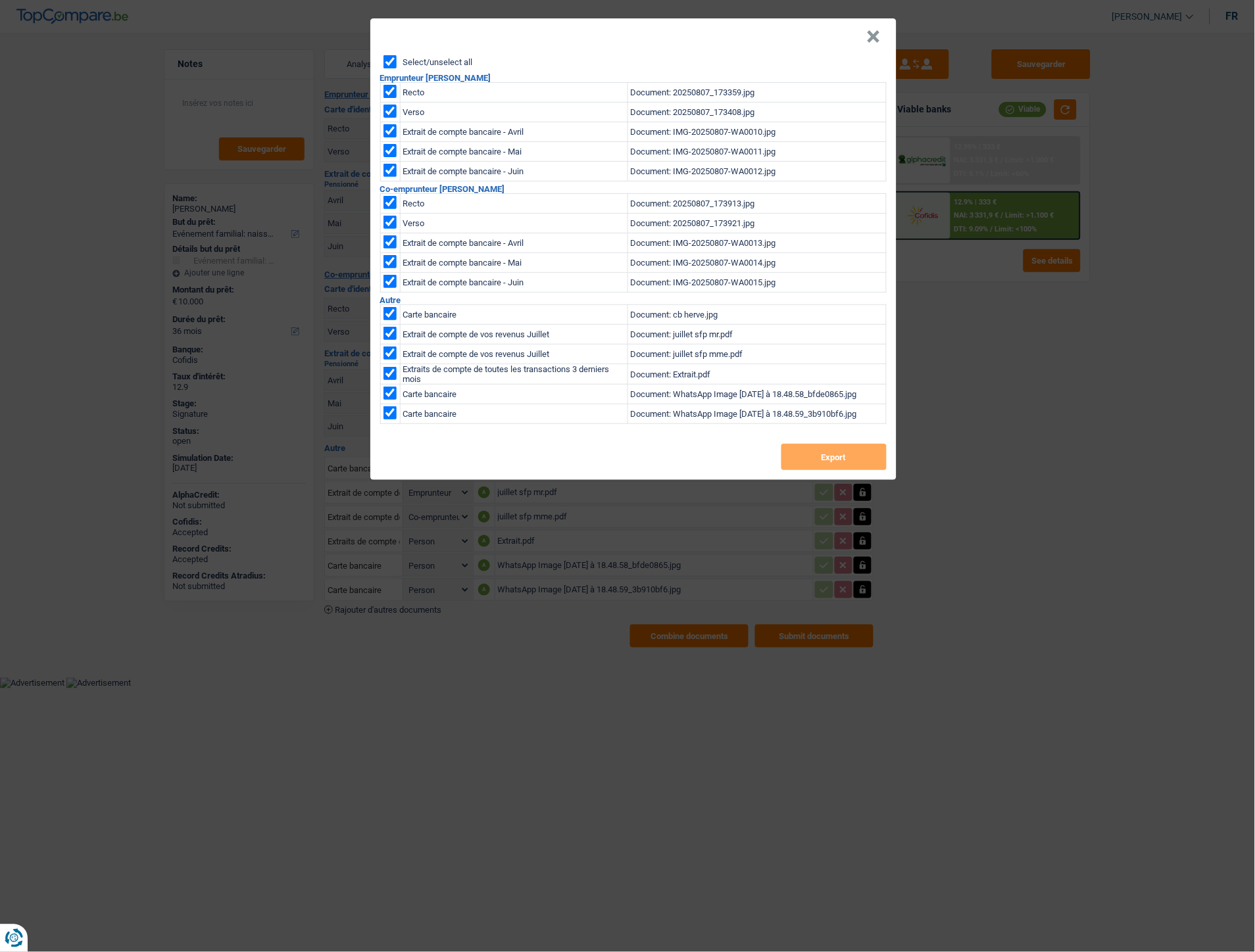
checkbox input "true"
click at [801, 458] on button "Export" at bounding box center [834, 456] width 105 height 26
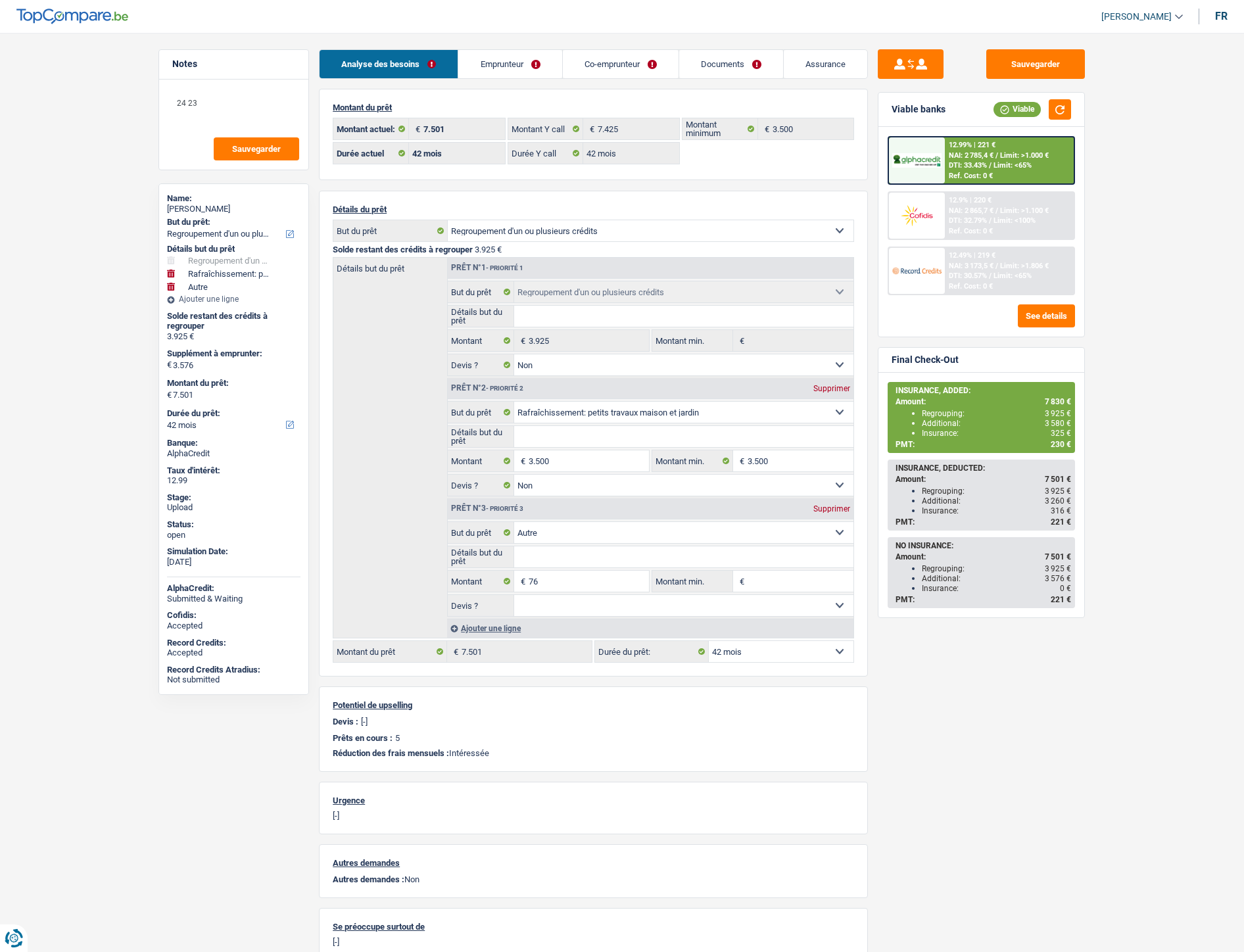
select select "refinancing"
select select "houseOrGarden"
select select "other"
select select "42"
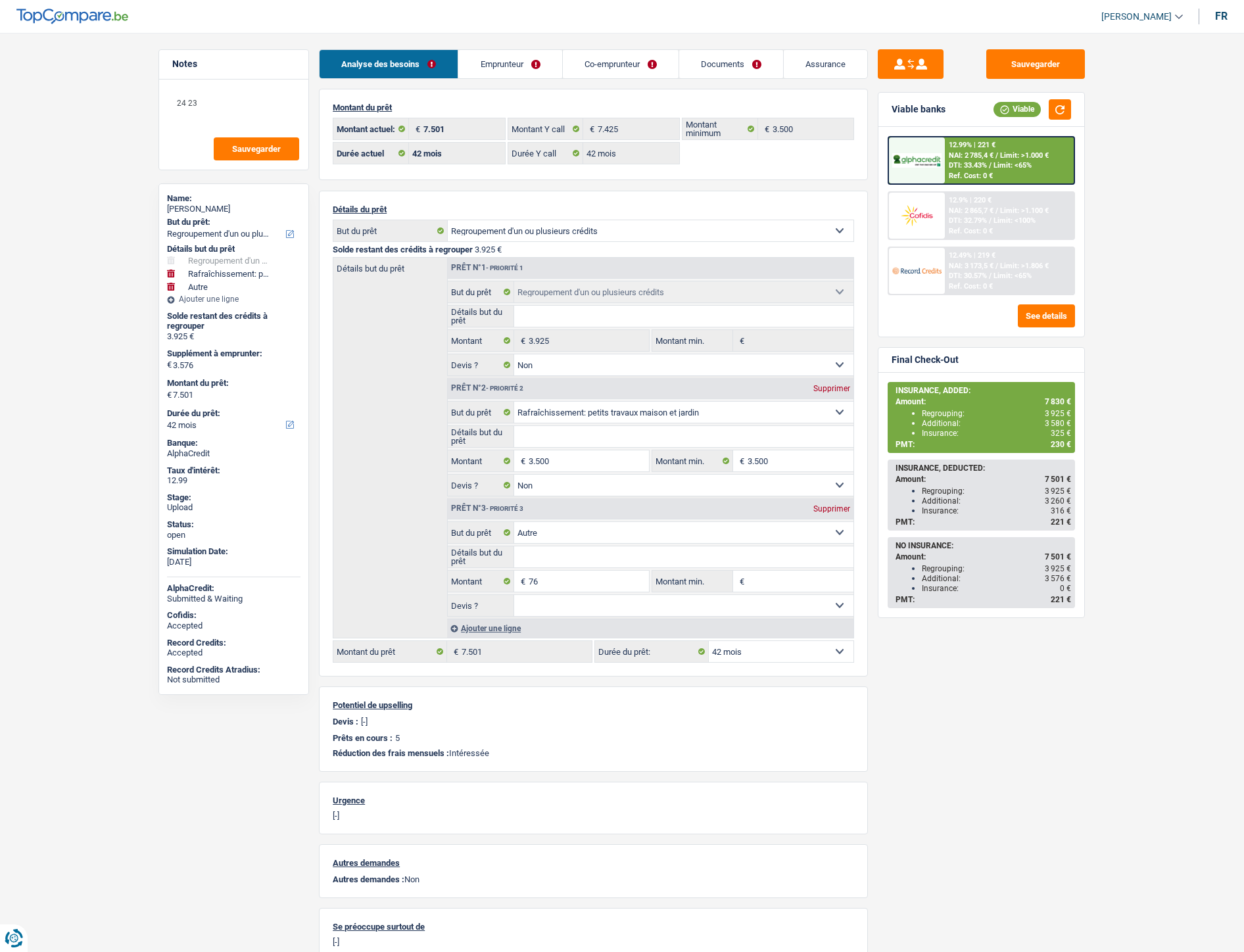
select select "42"
select select "refinancing"
select select "false"
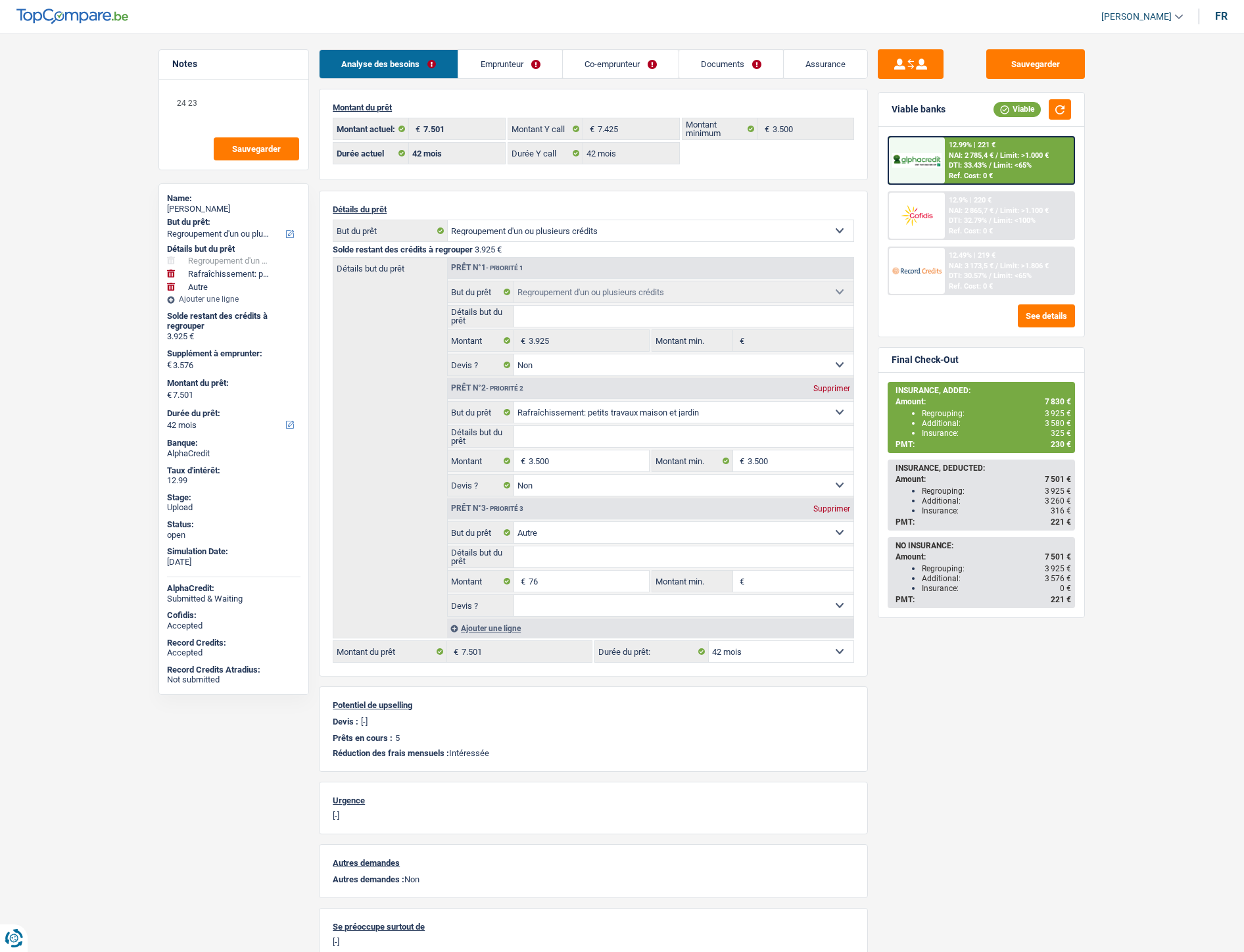
select select "houseOrGarden"
select select "false"
select select "other"
select select "42"
click at [740, 73] on link "Documents" at bounding box center [731, 63] width 103 height 28
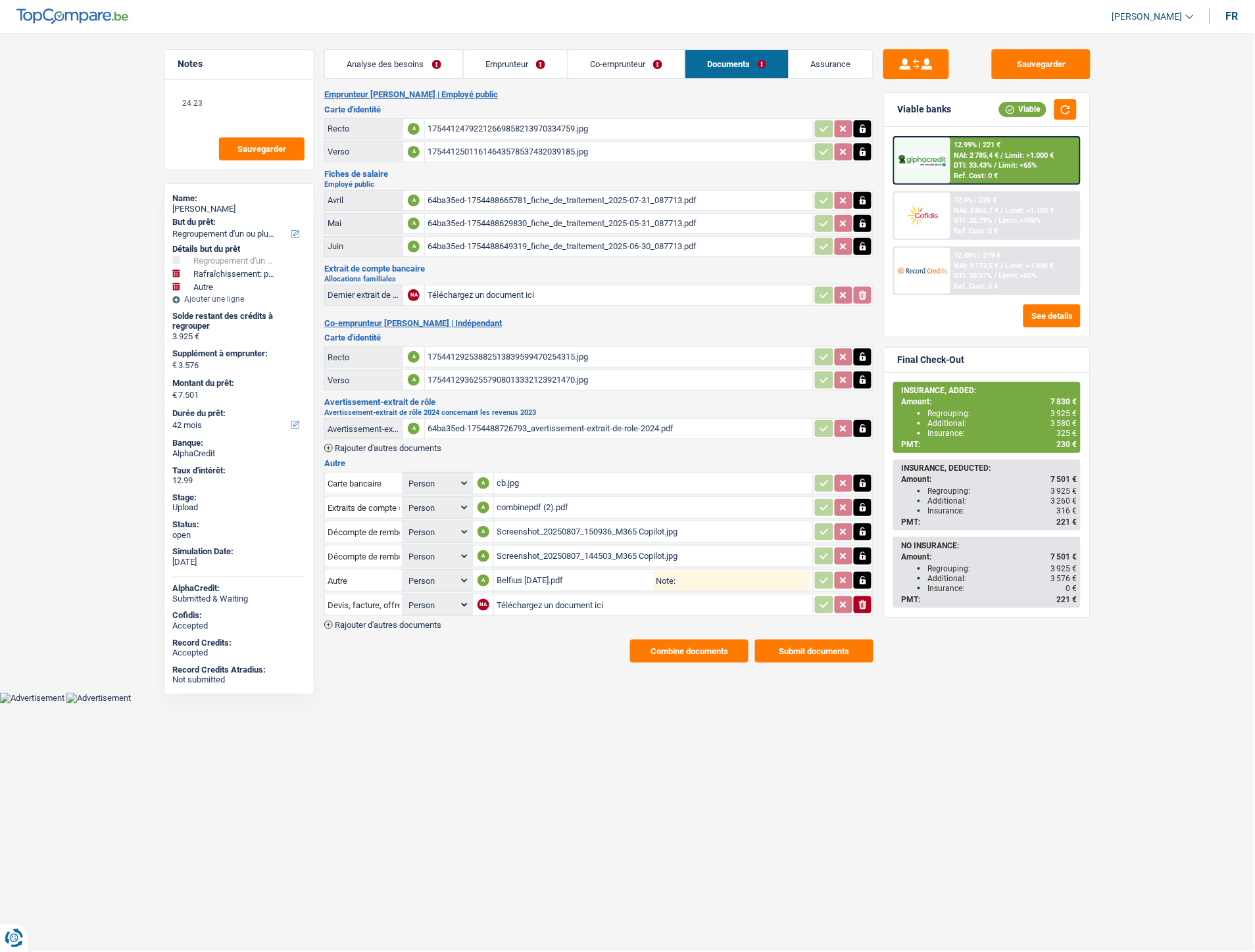
click at [671, 643] on button "Combine documents" at bounding box center [689, 652] width 118 height 23
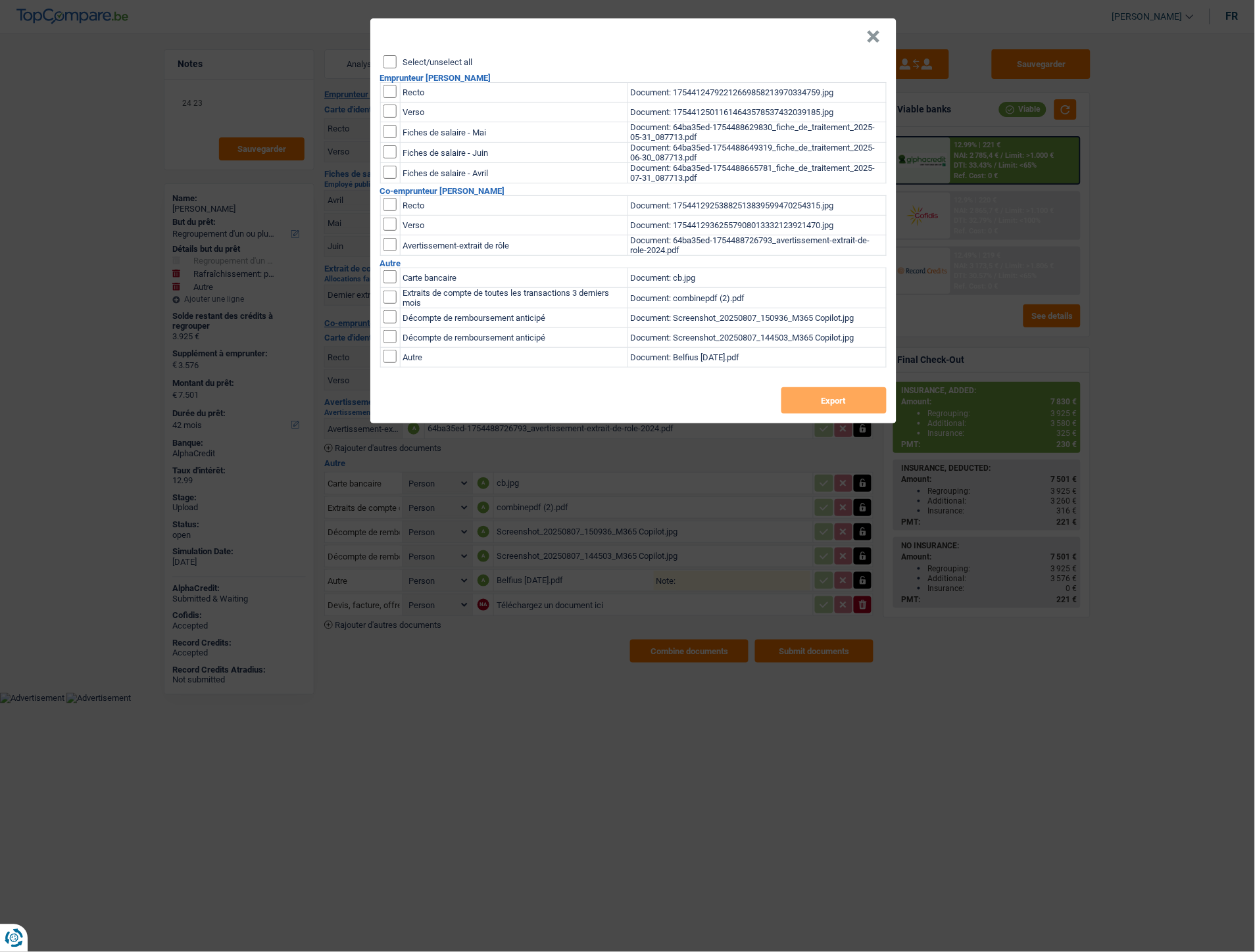
click at [446, 318] on td "Décompte de remboursement anticipé" at bounding box center [513, 318] width 227 height 20
click at [392, 283] on input "checkbox" at bounding box center [389, 276] width 13 height 13
checkbox input "true"
click at [392, 283] on input "checkbox" at bounding box center [389, 276] width 13 height 13
checkbox input "true"
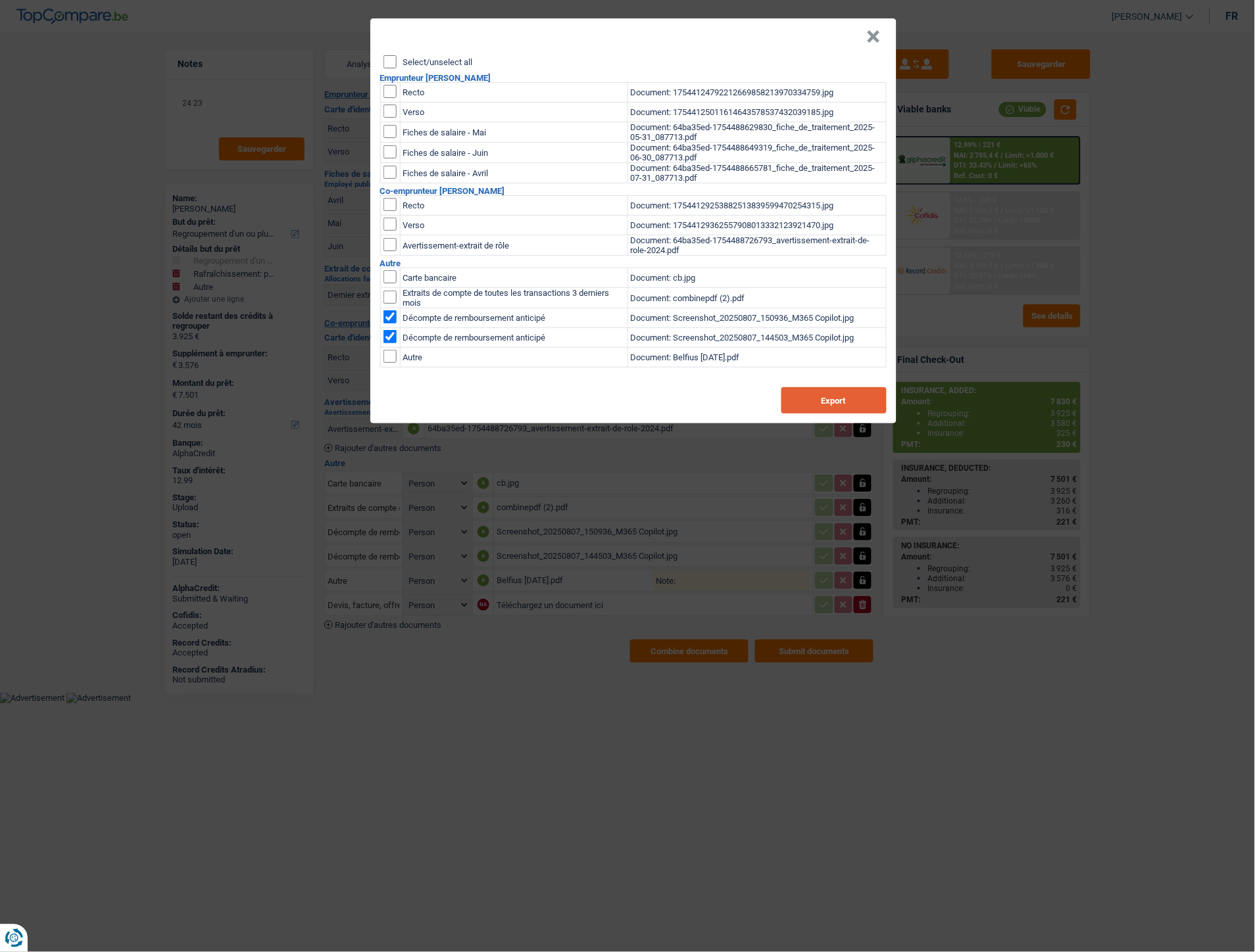
click at [797, 409] on button "Export" at bounding box center [834, 400] width 105 height 26
click at [873, 41] on button "×" at bounding box center [873, 36] width 14 height 13
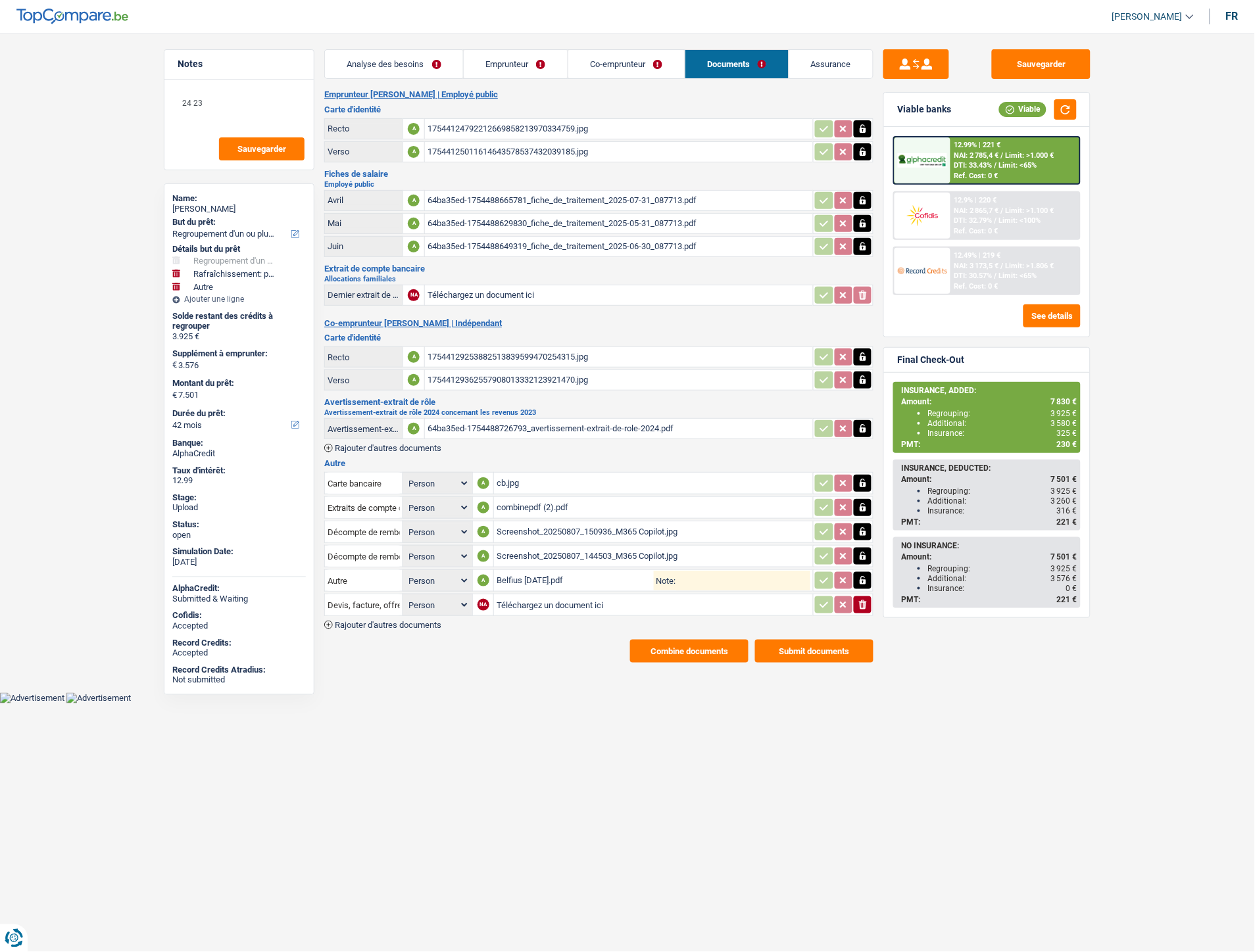
click at [528, 571] on div "Belfius [DATE].pdf" at bounding box center [575, 580] width 157 height 20
drag, startPoint x: 544, startPoint y: 649, endPoint x: 559, endPoint y: 600, distance: 51.2
click at [545, 648] on div "Combine documents Submit documents" at bounding box center [598, 652] width 549 height 23
click at [534, 502] on div "combinepdf (2).pdf" at bounding box center [653, 507] width 313 height 20
click at [536, 526] on div "Screenshot_20250807_150936_M365 Copilot.jpg" at bounding box center [653, 532] width 313 height 20
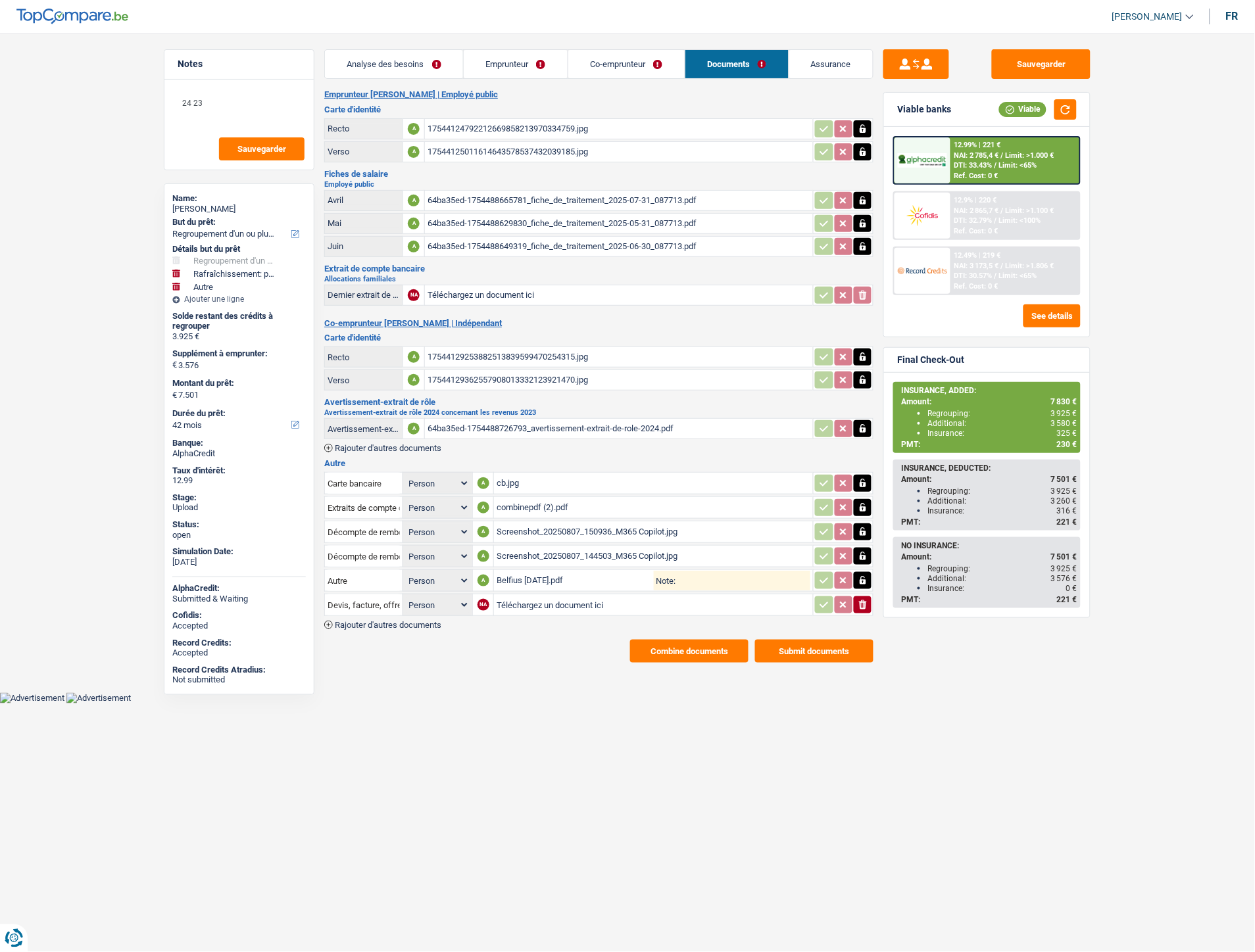
click at [527, 546] on div "Screenshot_20250807_144503_M365 Copilot.jpg" at bounding box center [653, 556] width 313 height 20
click at [545, 574] on div "Belfius [DATE].pdf" at bounding box center [575, 580] width 157 height 20
click at [524, 599] on input "Téléchargez un document ici" at bounding box center [653, 605] width 313 height 20
type input "C:\fakepath\Mr [PERSON_NAME] (1).pdf"
click at [350, 601] on input "Devis, facture, offre, bon de commande" at bounding box center [364, 605] width 72 height 21
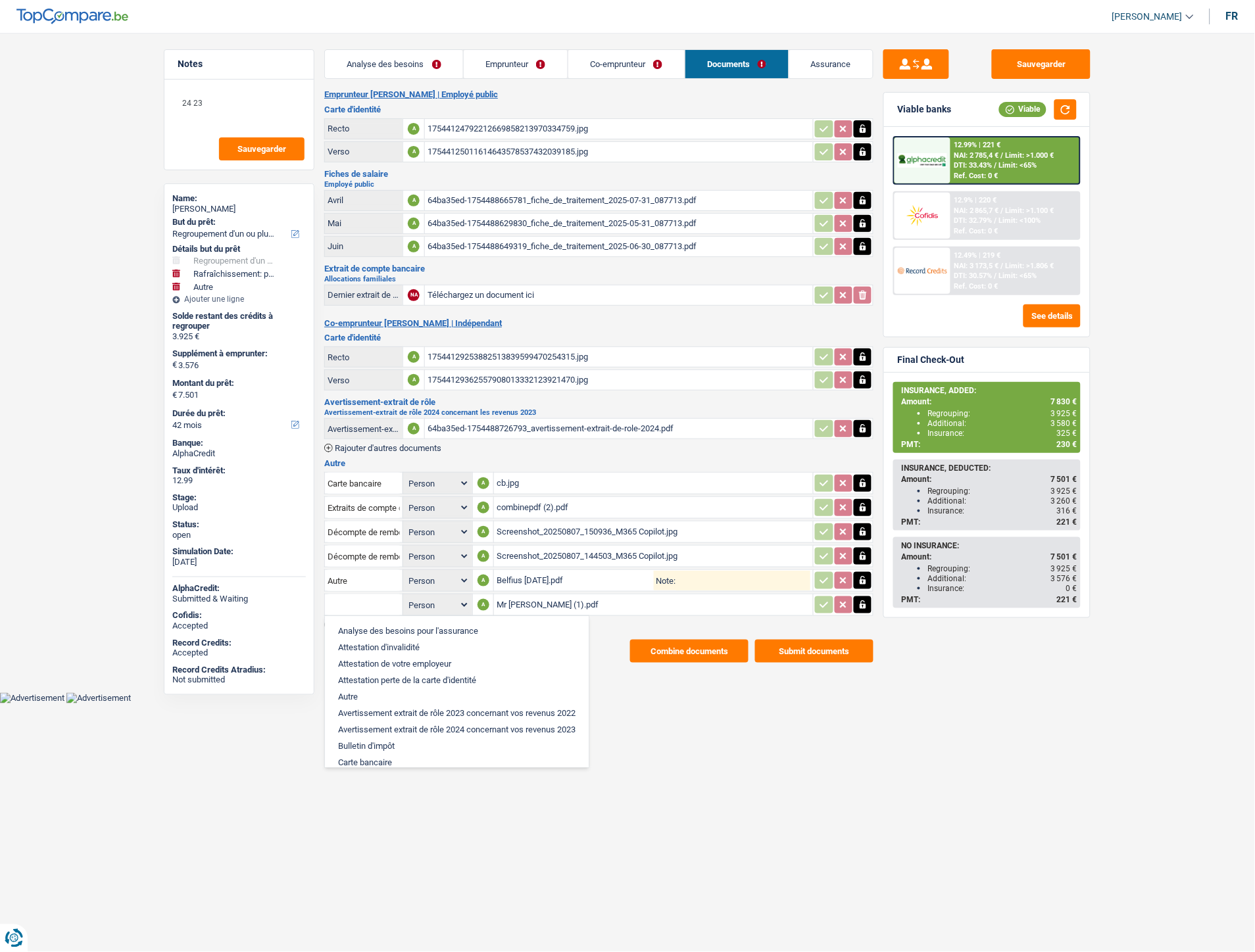
type input "s"
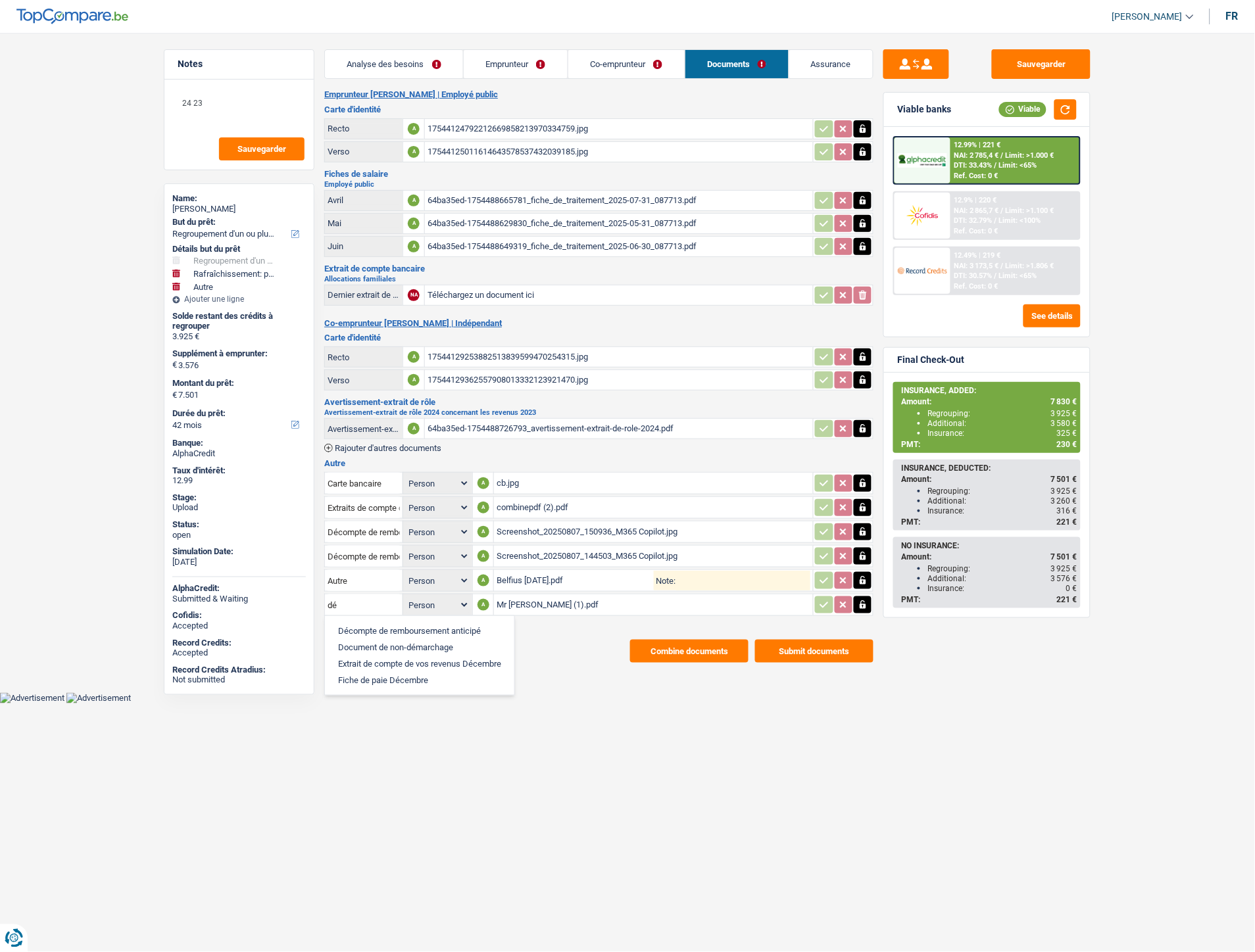
click at [408, 622] on li "Décompte de remboursement anticipé" at bounding box center [420, 630] width 177 height 17
type input "Décompte de remboursement anticipé"
click at [551, 666] on main "Notes 24 23 Sauvegarder Name: [PERSON_NAME] But du prêt: Confort maison: meuble…" at bounding box center [628, 355] width 1255 height 672
click at [713, 645] on button "Combine documents" at bounding box center [689, 652] width 118 height 23
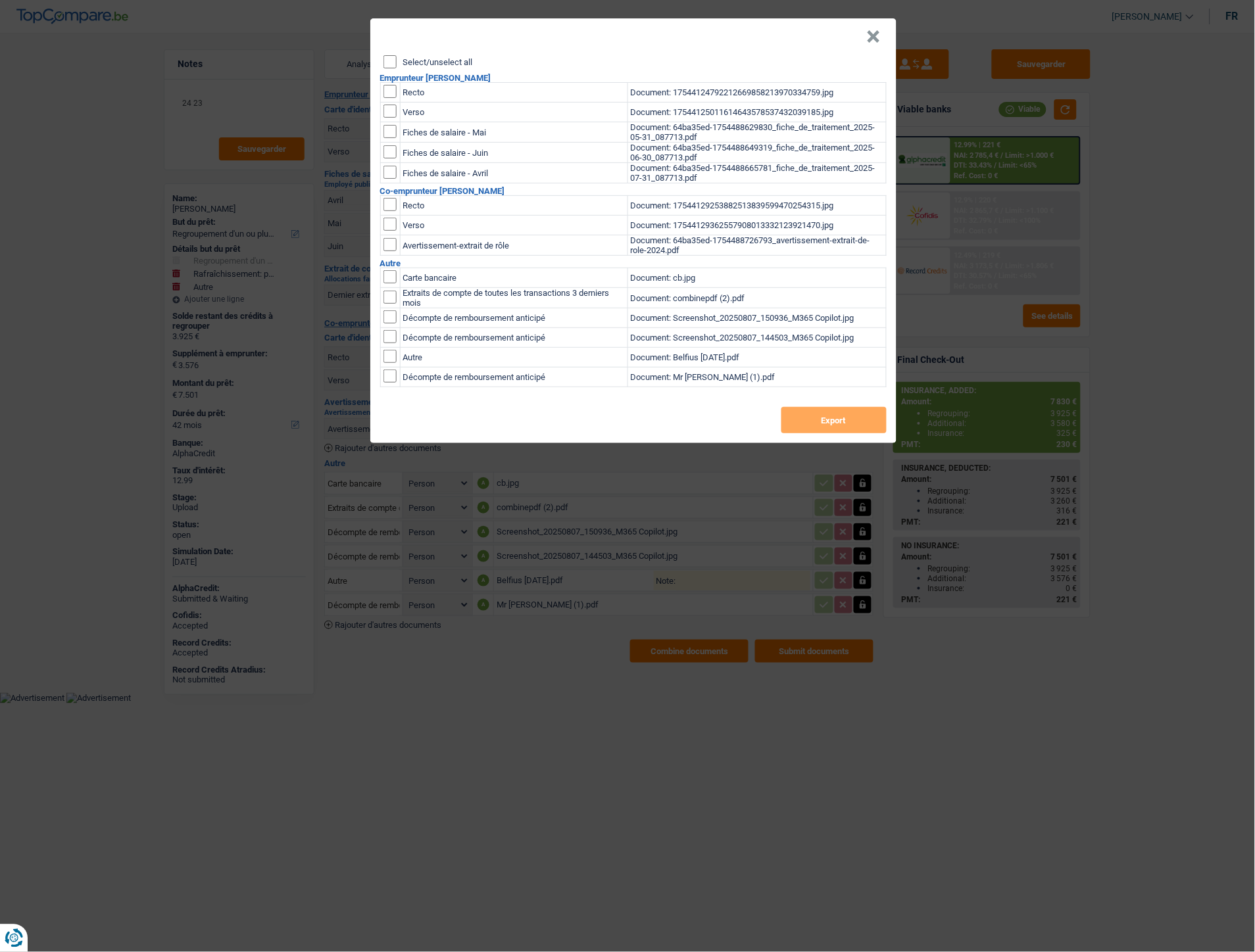
click at [391, 283] on input "checkbox" at bounding box center [389, 276] width 13 height 13
checkbox input "true"
click at [391, 283] on input "checkbox" at bounding box center [389, 276] width 13 height 13
checkbox input "true"
click at [392, 372] on td at bounding box center [390, 377] width 20 height 20
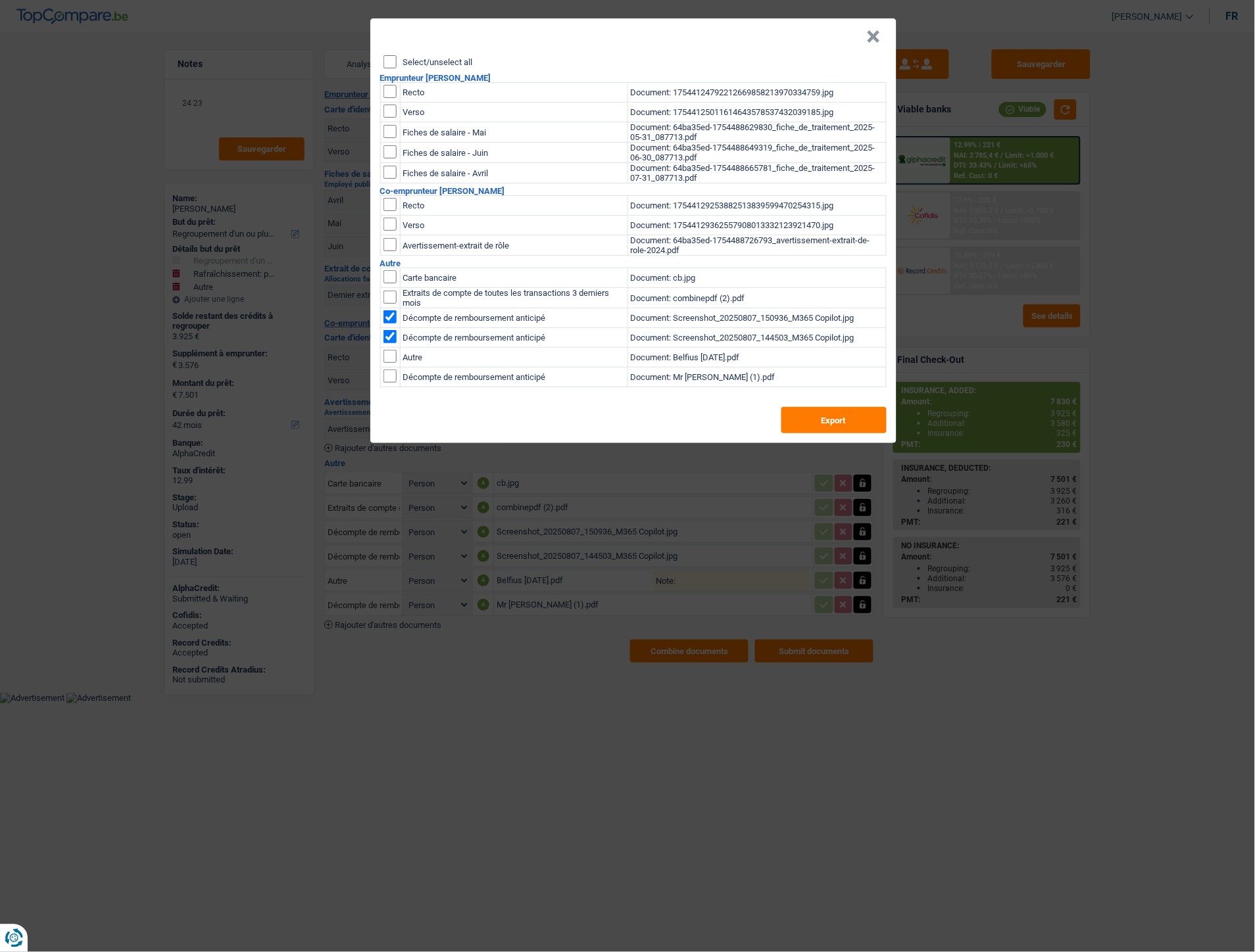
click at [389, 283] on input "checkbox" at bounding box center [389, 276] width 13 height 13
checkbox input "true"
click at [791, 427] on button "Export" at bounding box center [834, 419] width 105 height 26
click at [872, 31] on button "×" at bounding box center [873, 36] width 14 height 13
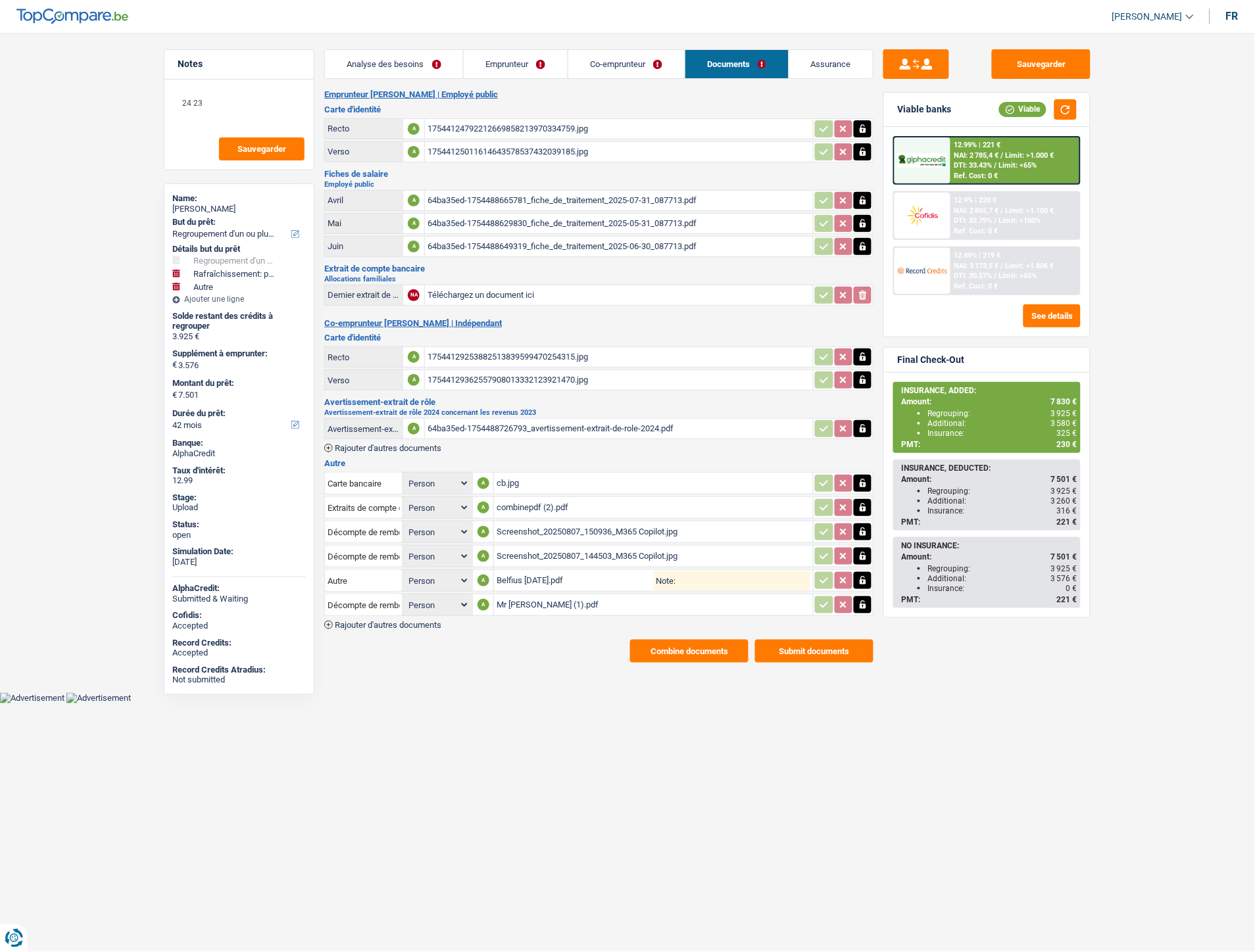
click at [487, 640] on div "Combine documents Submit documents" at bounding box center [598, 652] width 549 height 23
click at [527, 498] on div "combinepdf (2).pdf" at bounding box center [653, 507] width 313 height 20
click at [1076, 63] on button "Sauvegarder" at bounding box center [1040, 64] width 99 height 29
